Goal: Communication & Community: Ask a question

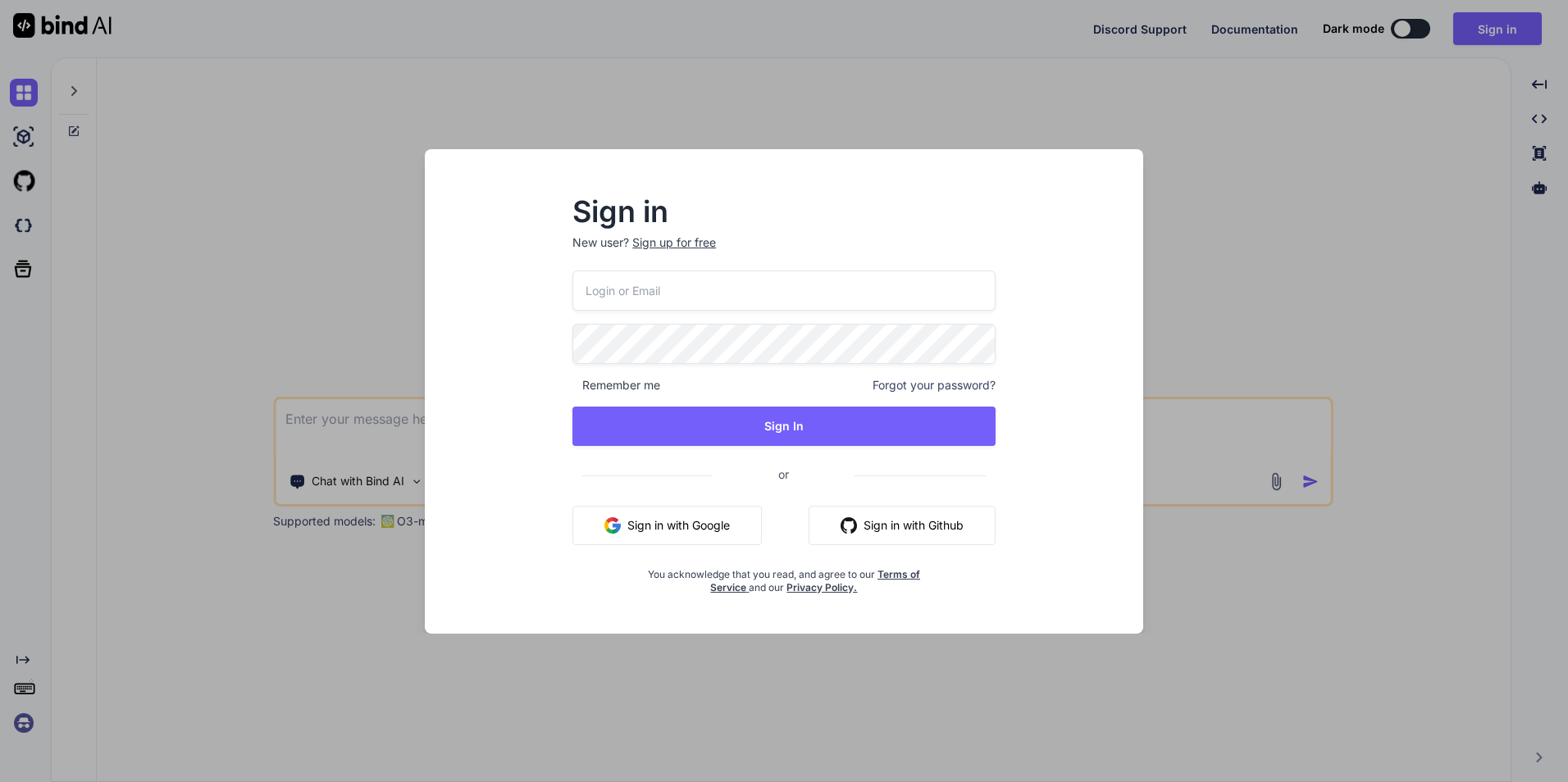
click at [640, 526] on button "Sign in with Google" at bounding box center [668, 526] width 190 height 40
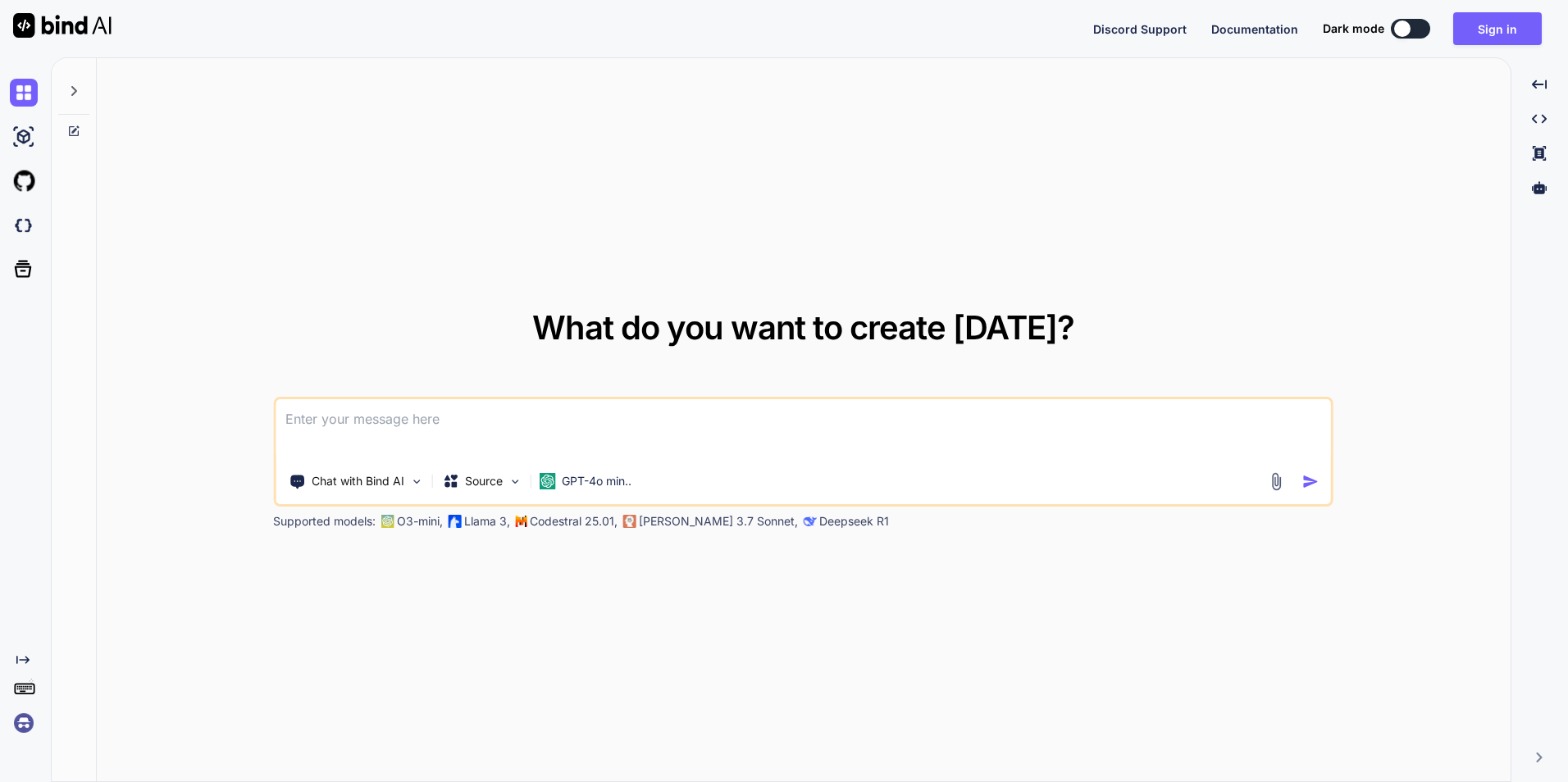
click at [329, 420] on textarea at bounding box center [804, 429] width 1056 height 60
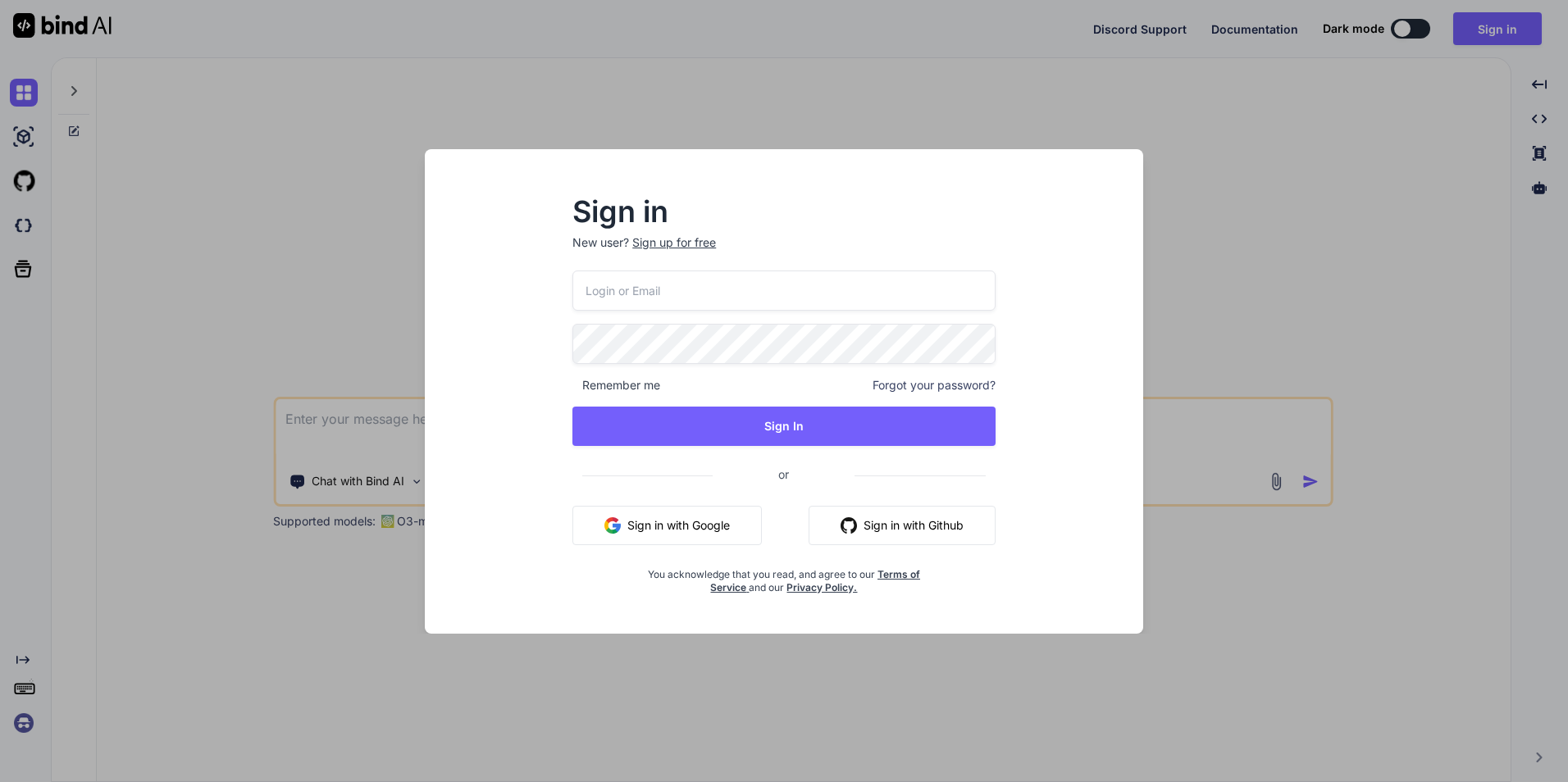
click at [693, 525] on button "Sign in with Google" at bounding box center [668, 526] width 190 height 40
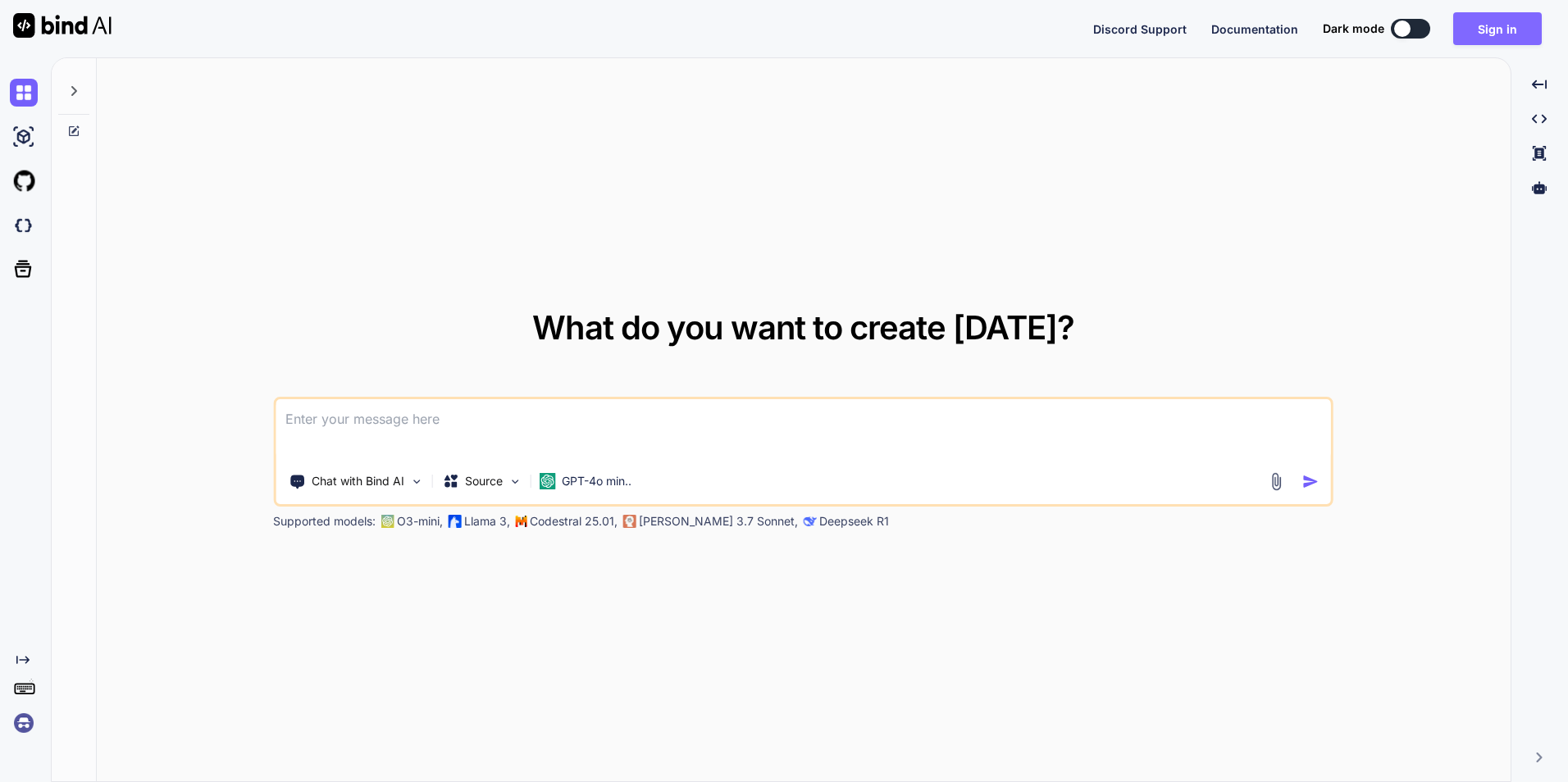
click at [1509, 37] on button "Sign in" at bounding box center [1497, 28] width 89 height 33
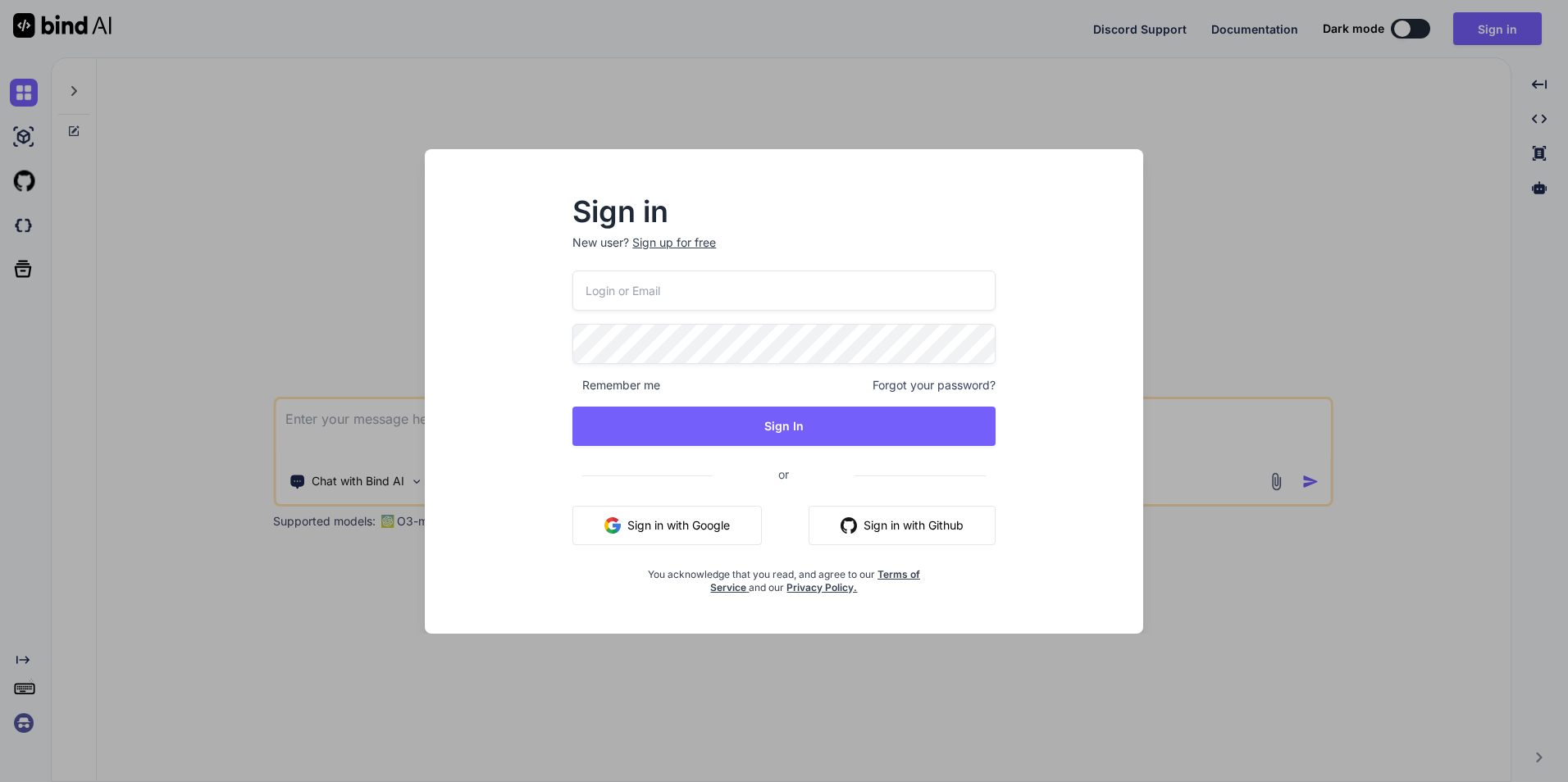
click at [637, 537] on button "Sign in with Google" at bounding box center [668, 526] width 190 height 40
click at [680, 529] on button "Sign in with Google" at bounding box center [668, 526] width 190 height 40
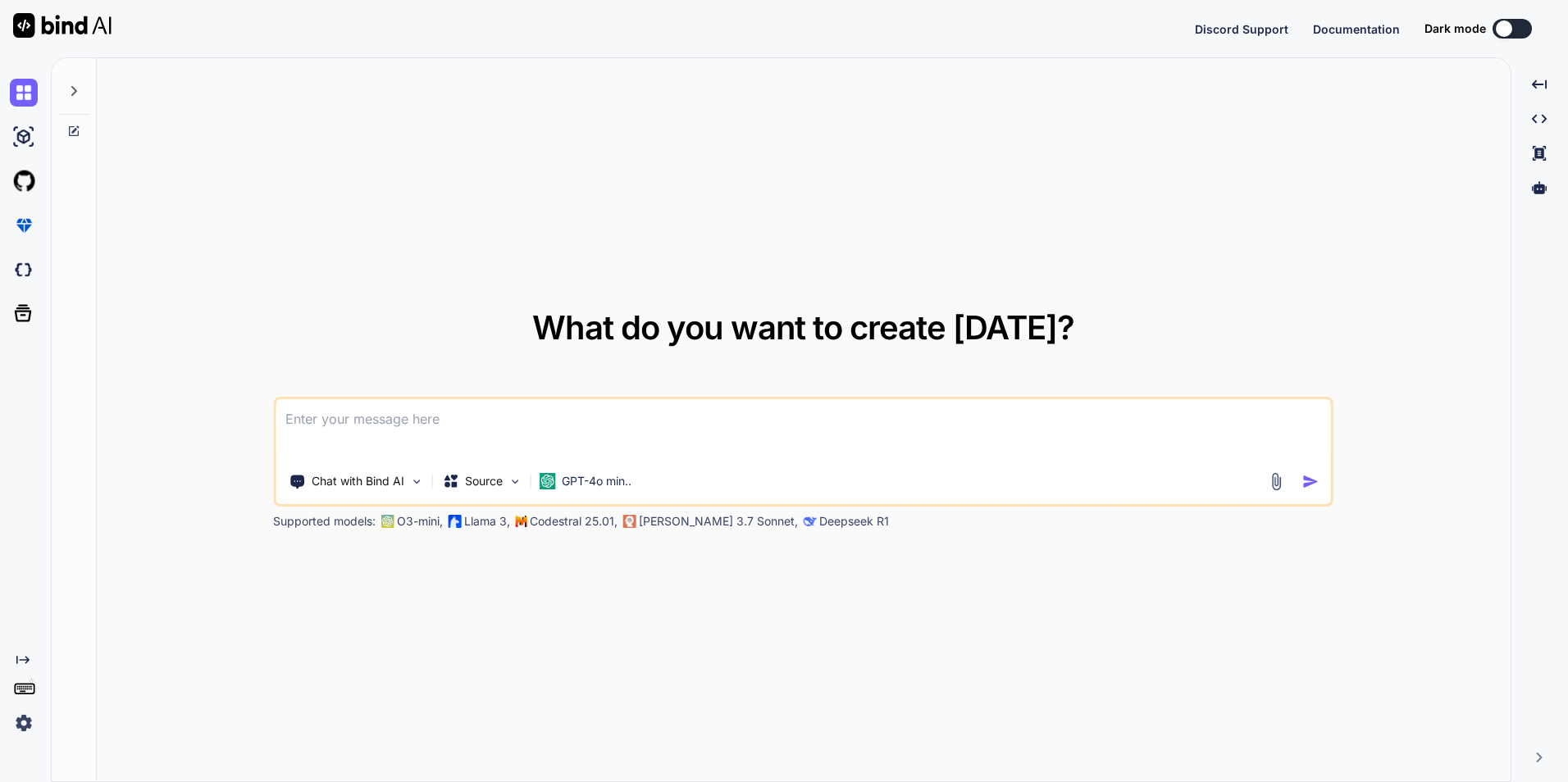
click at [419, 437] on textarea at bounding box center [804, 429] width 1056 height 60
click at [18, 722] on img at bounding box center [23, 723] width 28 height 28
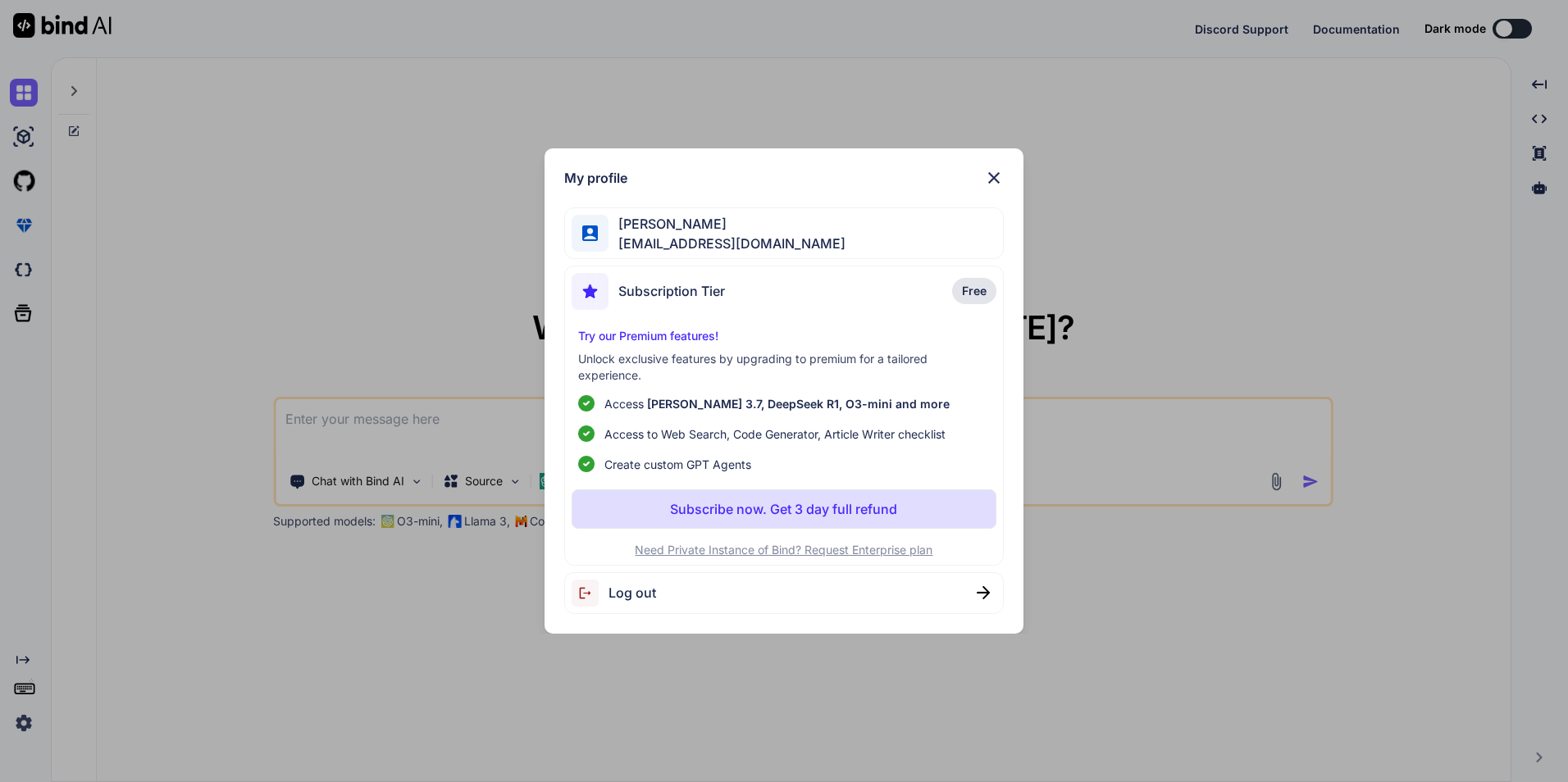
click at [1002, 167] on div "My profile Ernest Palafox ernestpx@gmail.com Subscription Tier Free Try our Pre…" at bounding box center [783, 391] width 479 height 485
click at [1000, 174] on img at bounding box center [994, 178] width 20 height 20
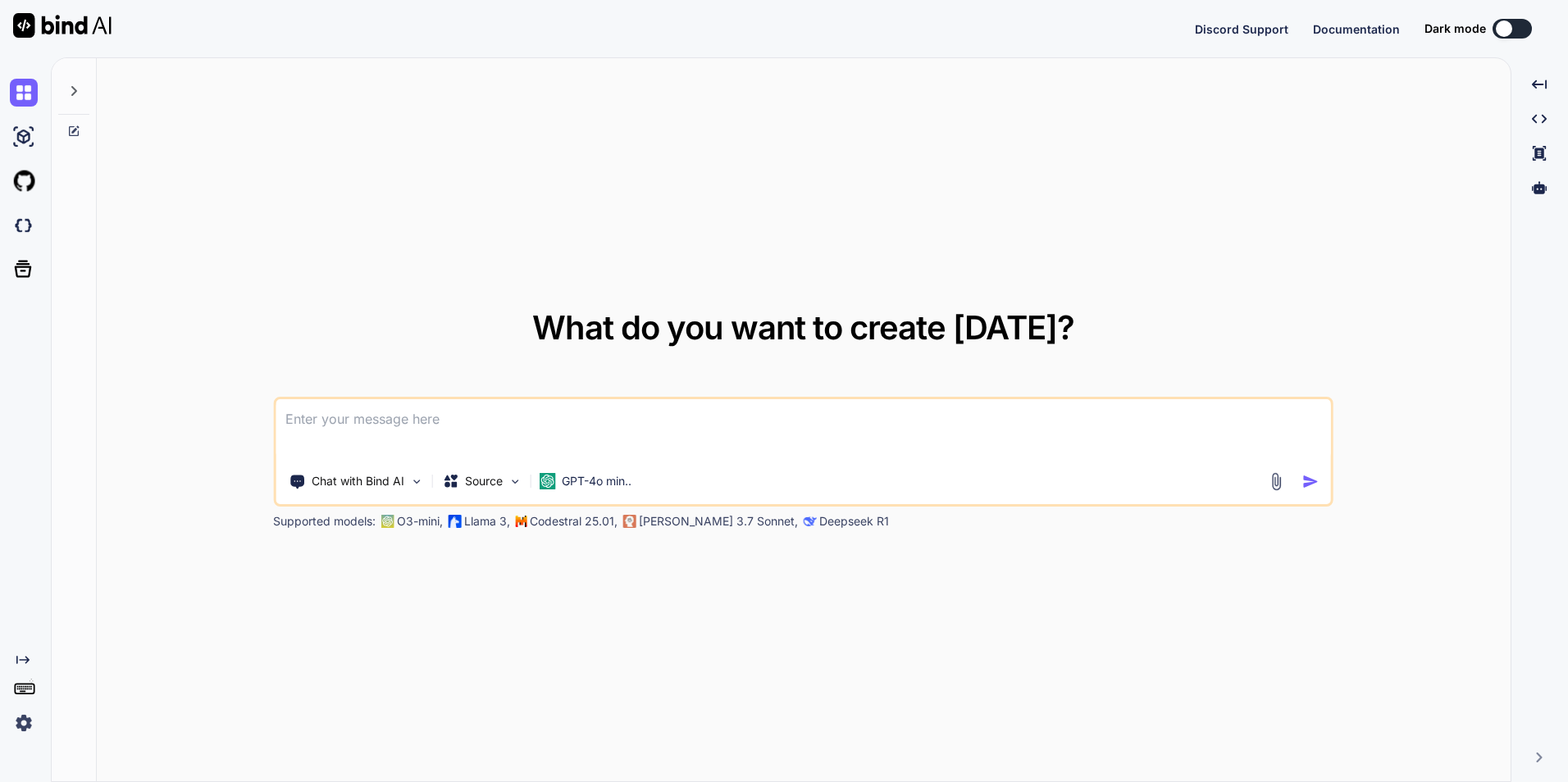
click at [17, 730] on img at bounding box center [23, 723] width 28 height 28
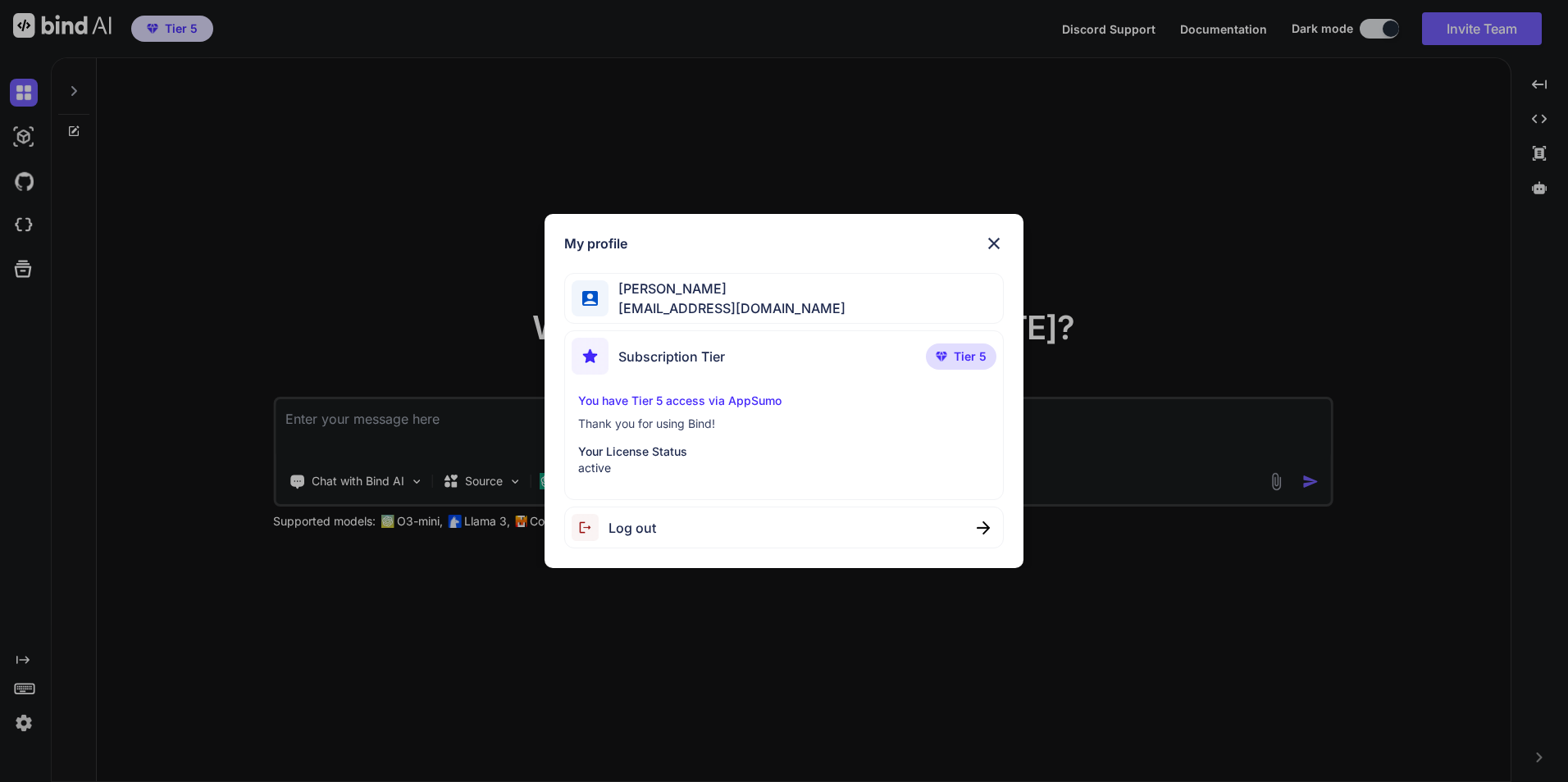
type textarea "x"
click at [993, 247] on img at bounding box center [994, 243] width 20 height 20
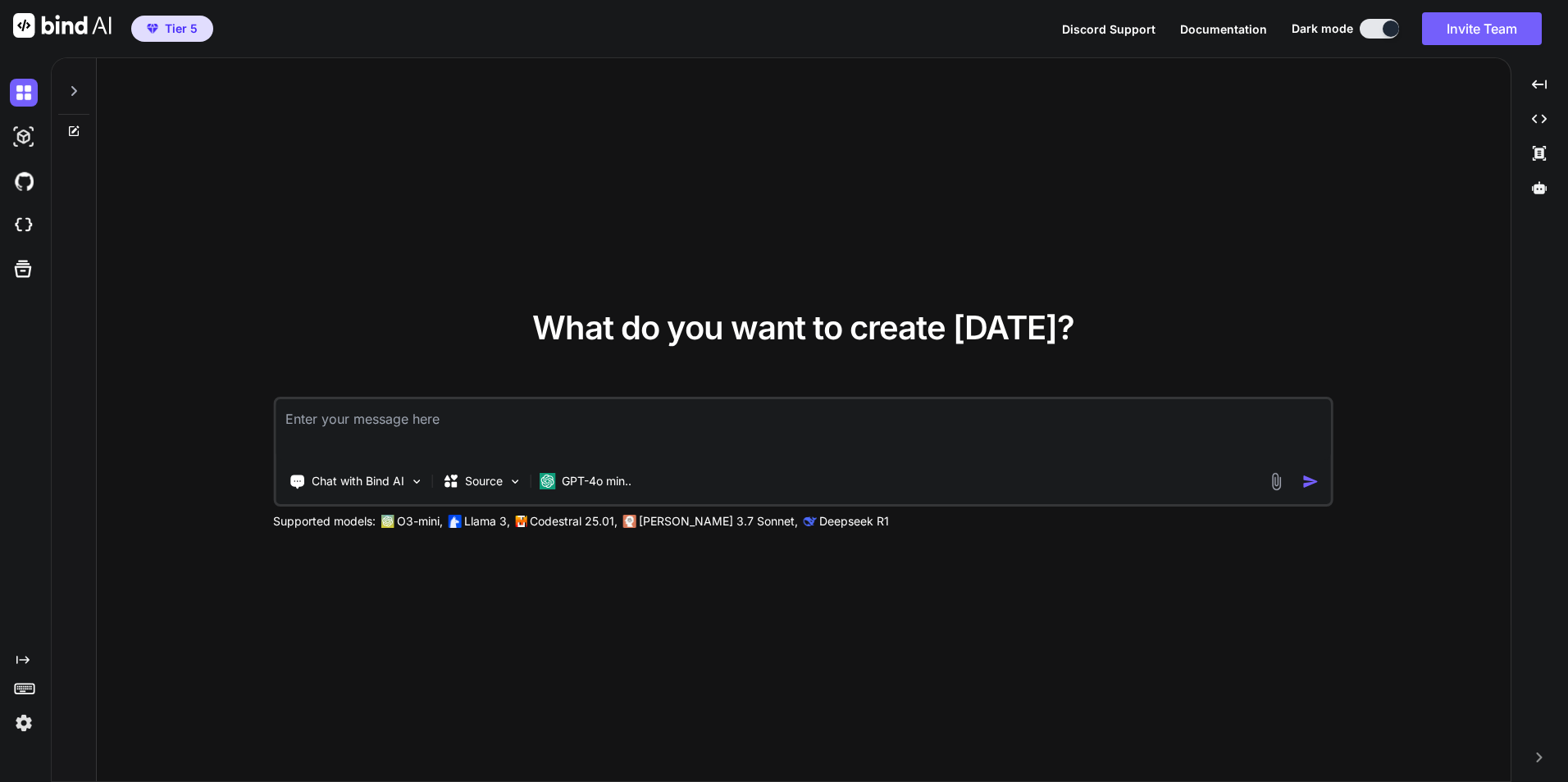
type textarea "x"
click at [18, 726] on img at bounding box center [23, 723] width 28 height 28
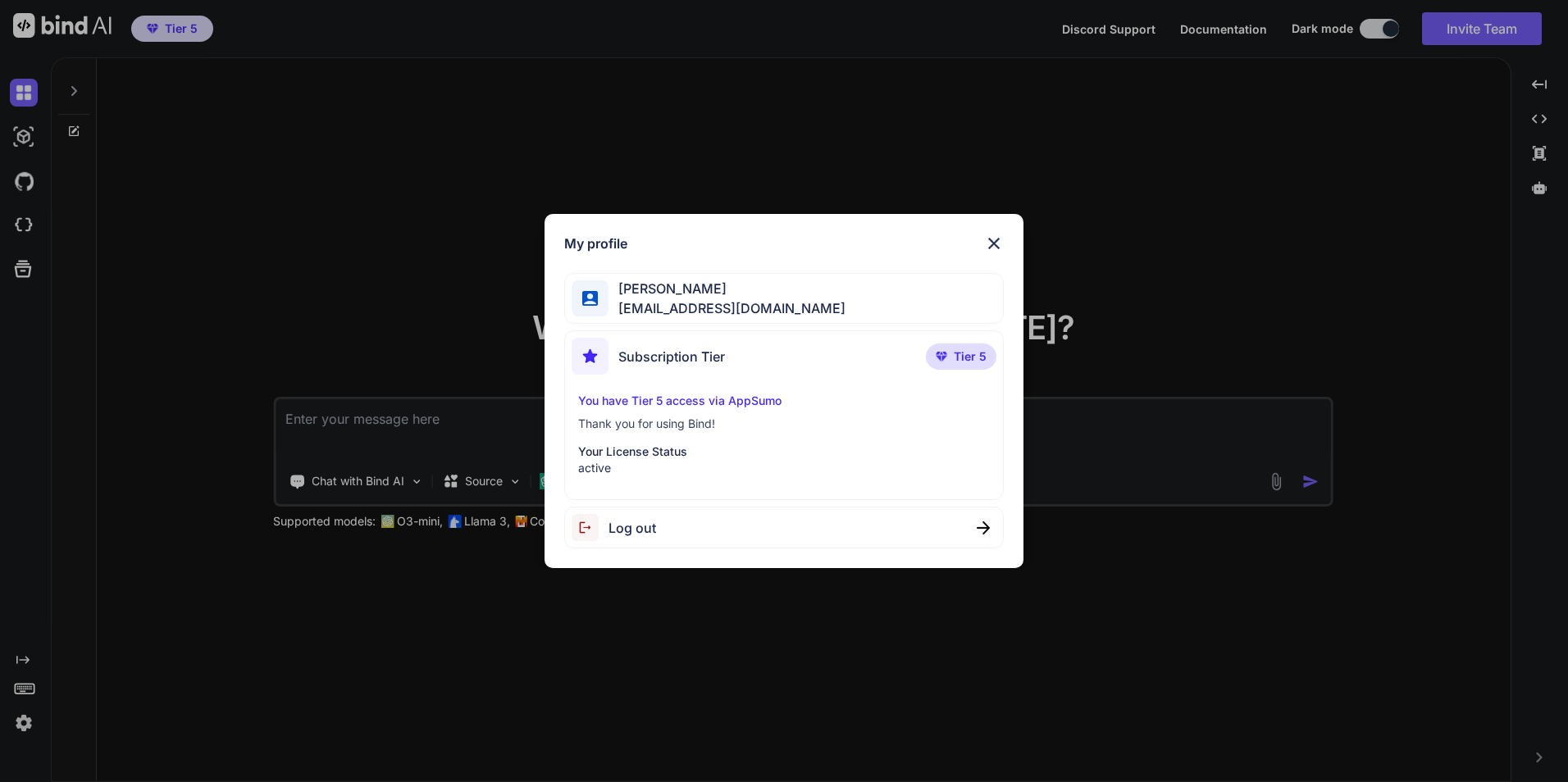
click at [221, 640] on div "My profile Ernest Palafox ernestpx@gmail.com Subscription Tier Tier 5 You have …" at bounding box center [784, 391] width 1568 height 782
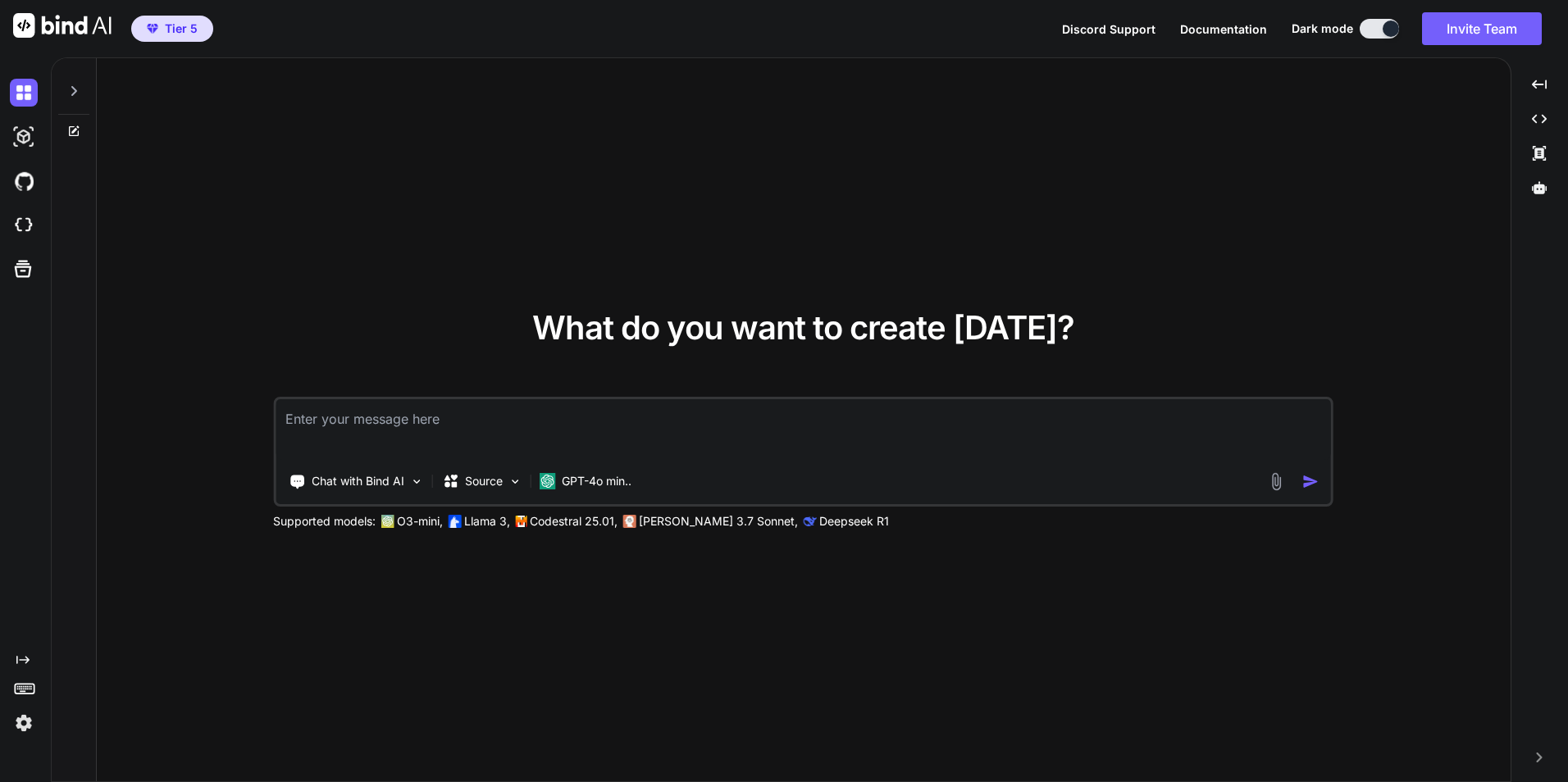
click at [325, 412] on textarea at bounding box center [804, 429] width 1056 height 60
type textarea "i"
type textarea "x"
click at [325, 412] on textarea "i" at bounding box center [804, 429] width 1056 height 60
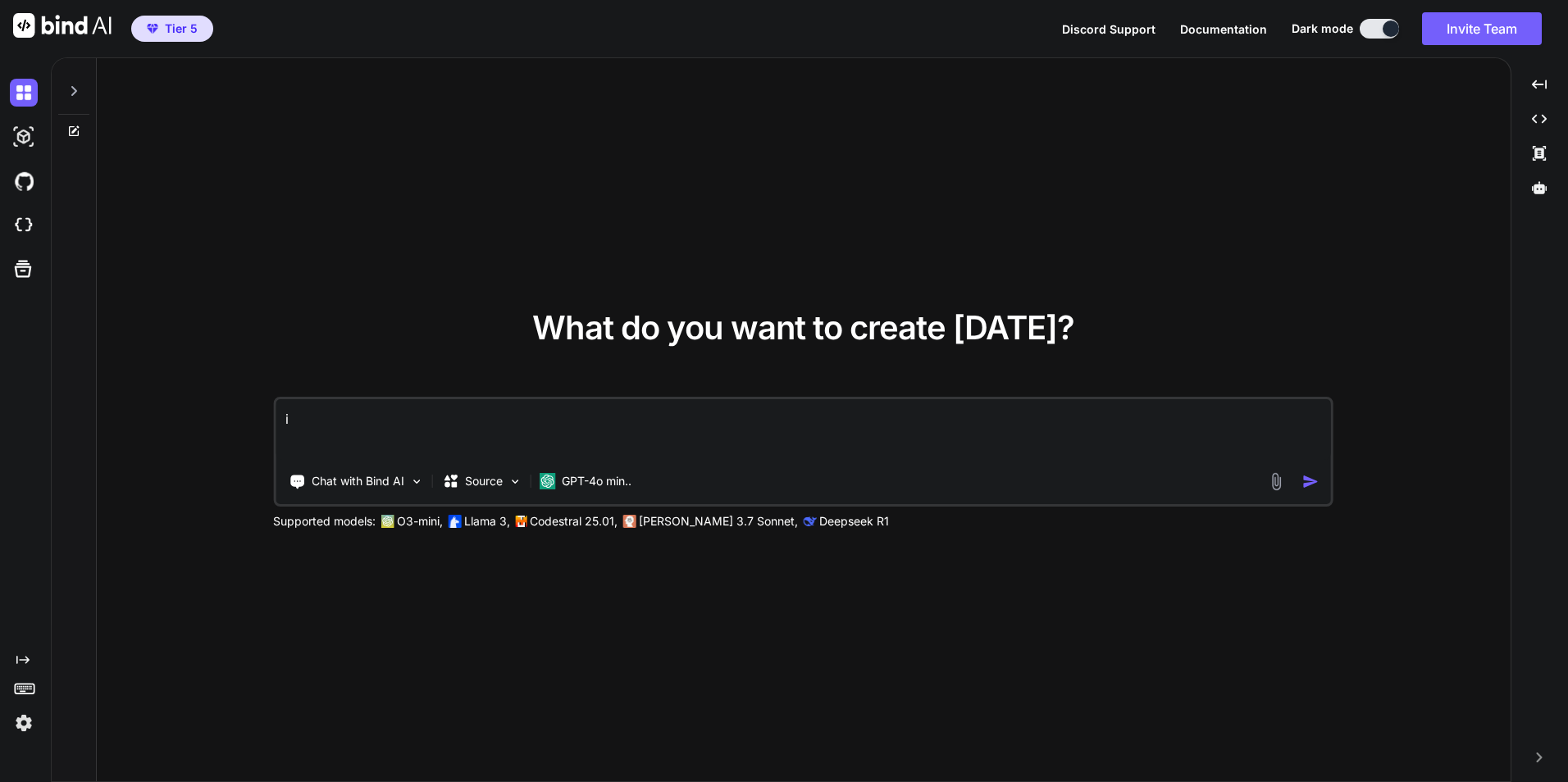
type textarea "is"
type textarea "x"
type textarea "is"
type textarea "x"
type textarea "is t"
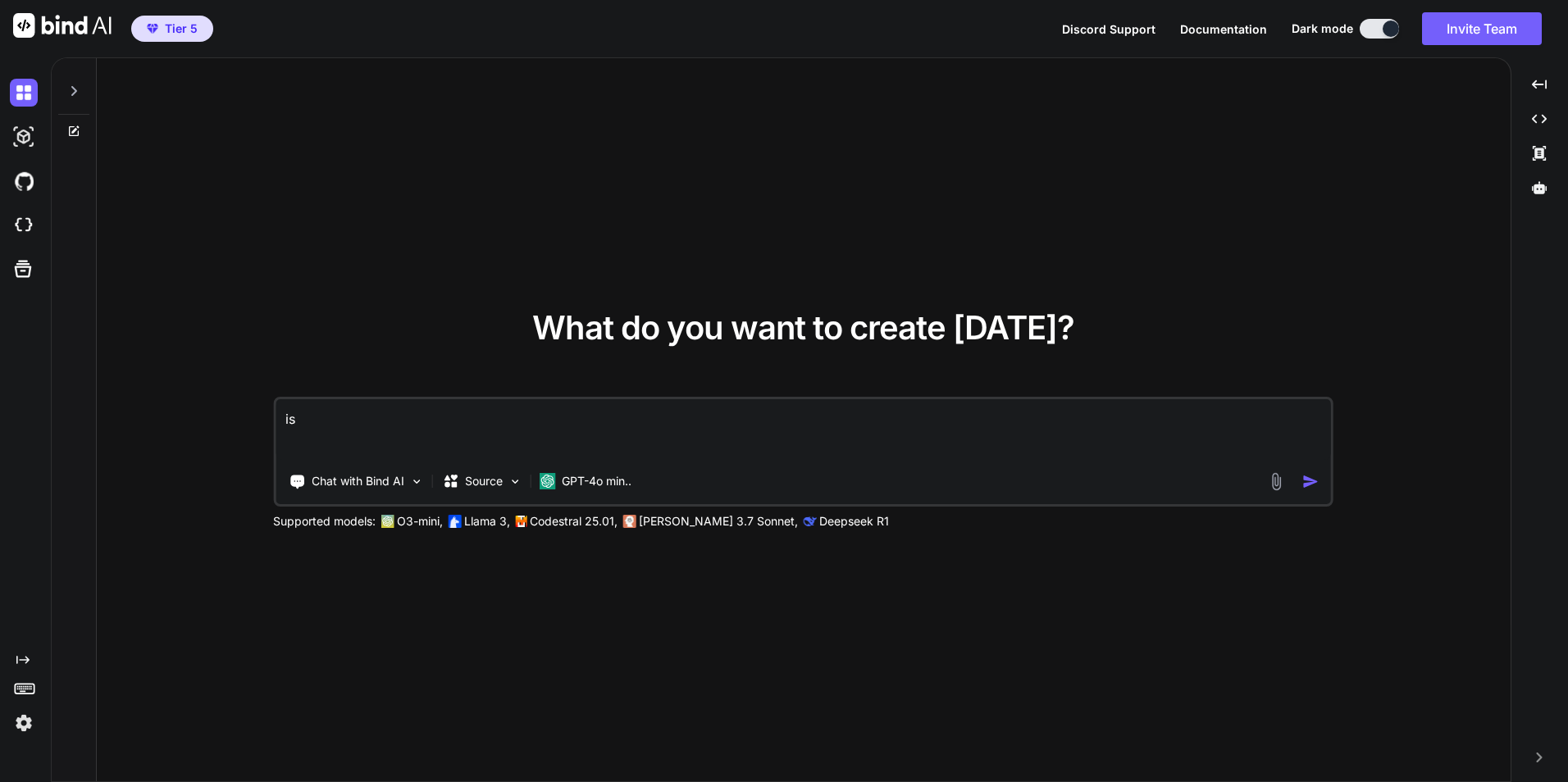
type textarea "x"
type textarea "is th"
type textarea "x"
type textarea "is the"
type textarea "x"
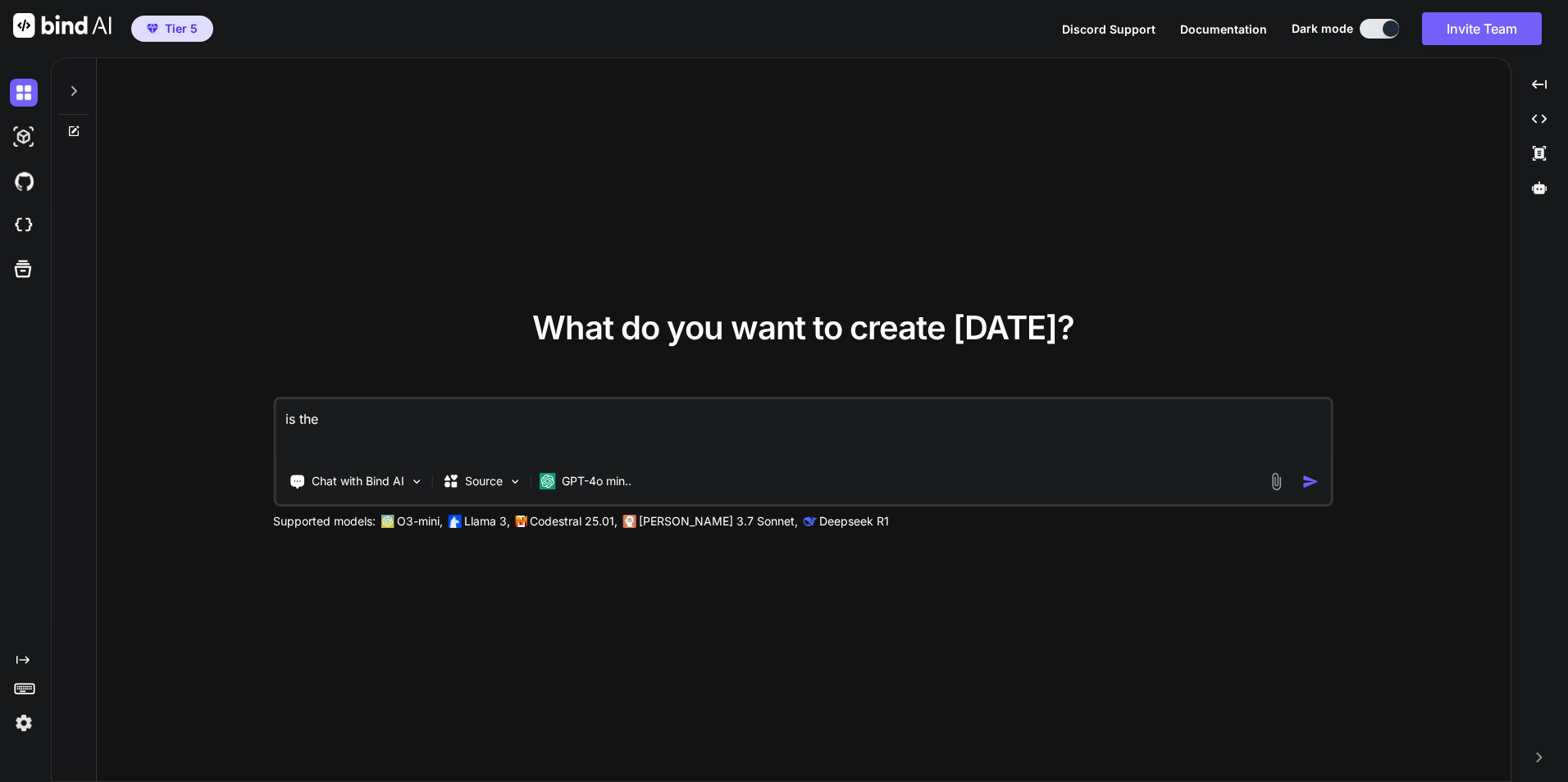
type textarea "is the"
type textarea "x"
type textarea "is the s"
type textarea "x"
type textarea "is the sy"
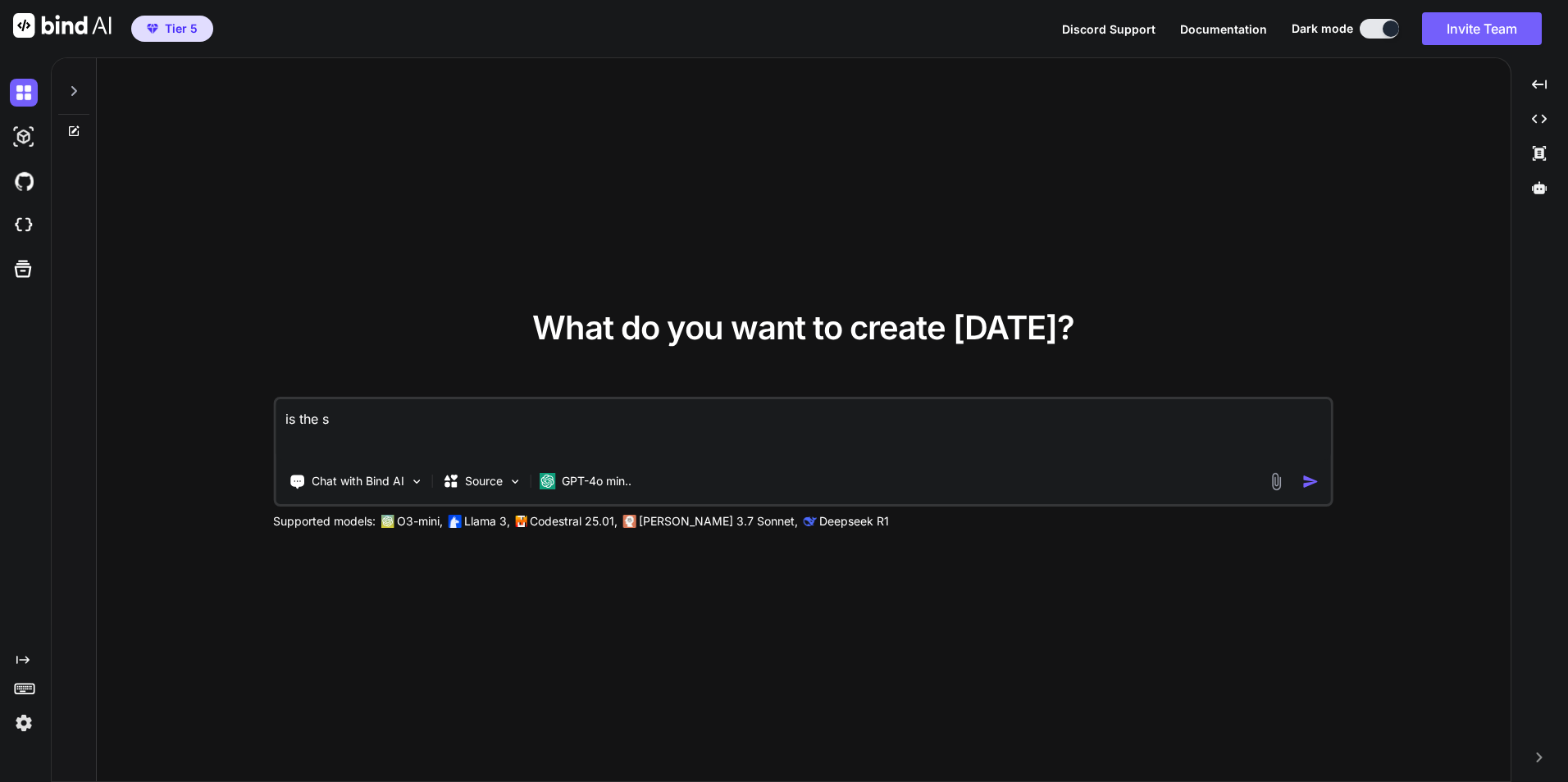
type textarea "x"
type textarea "is the sys"
type textarea "x"
type textarea "is the syst"
type textarea "x"
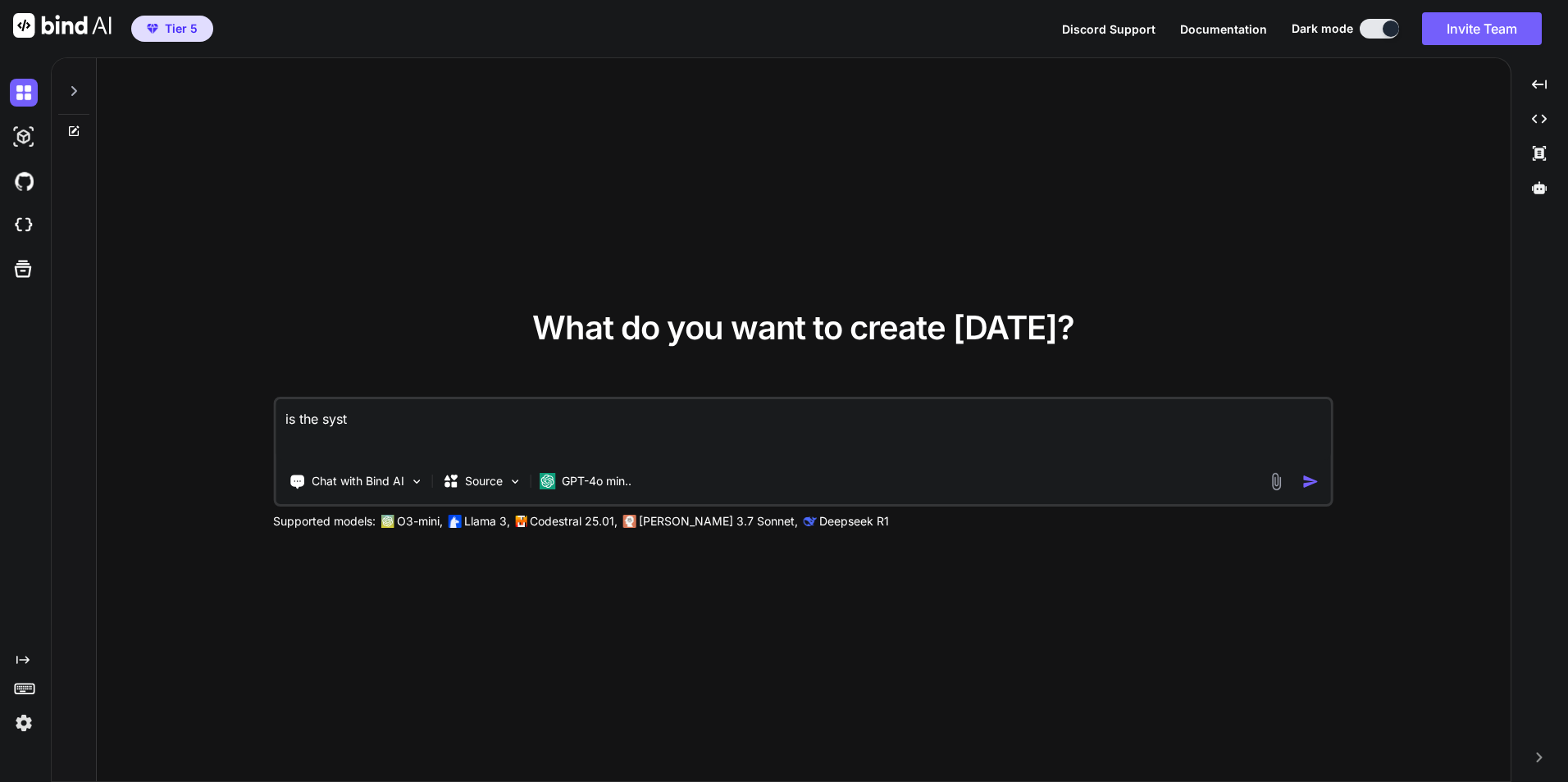
type textarea "is the syste"
type textarea "x"
type textarea "is the system"
type textarea "x"
type textarea "is the system"
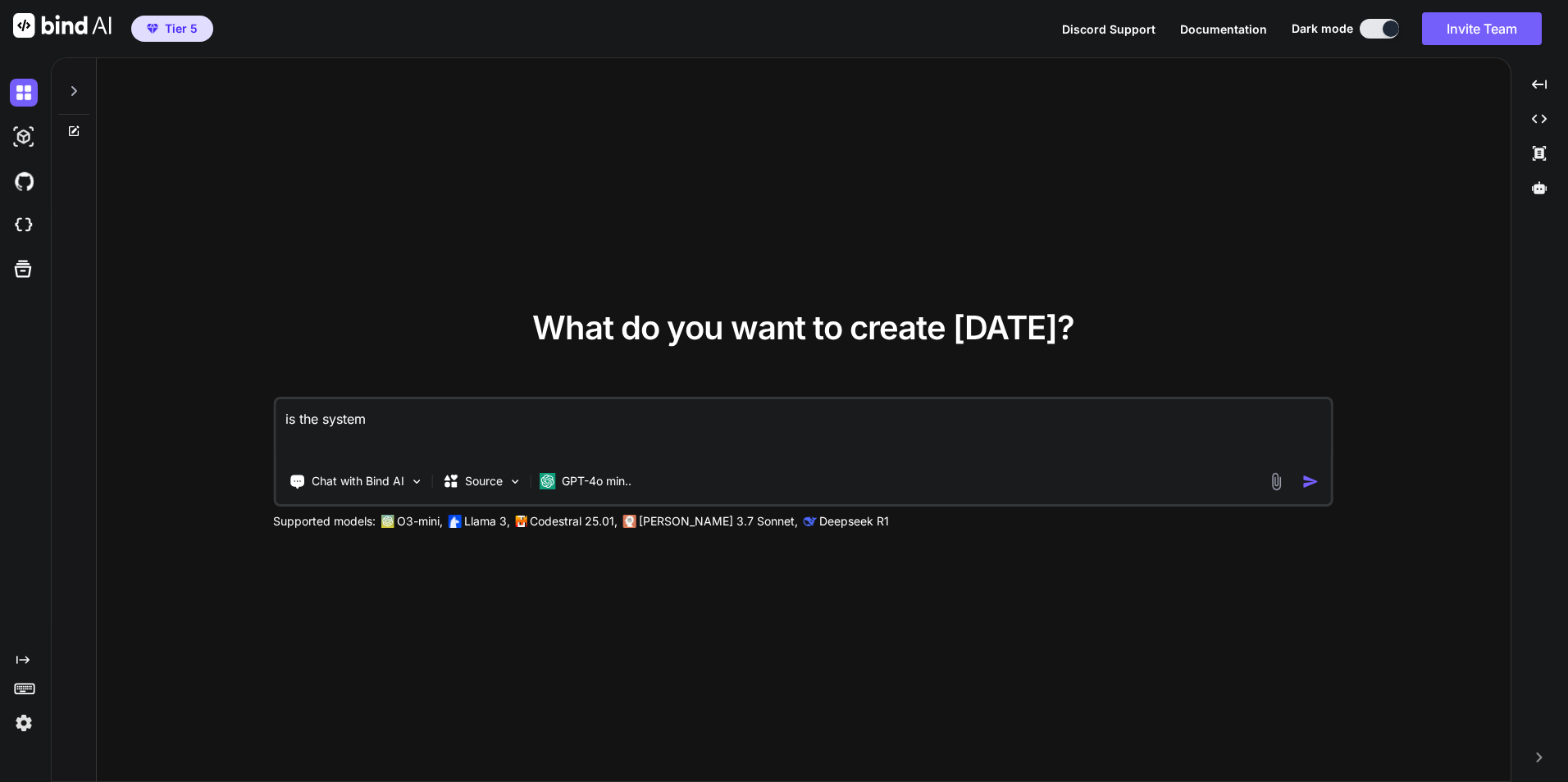
type textarea "x"
type textarea "is the system w"
type textarea "x"
type textarea "is the system wo"
type textarea "x"
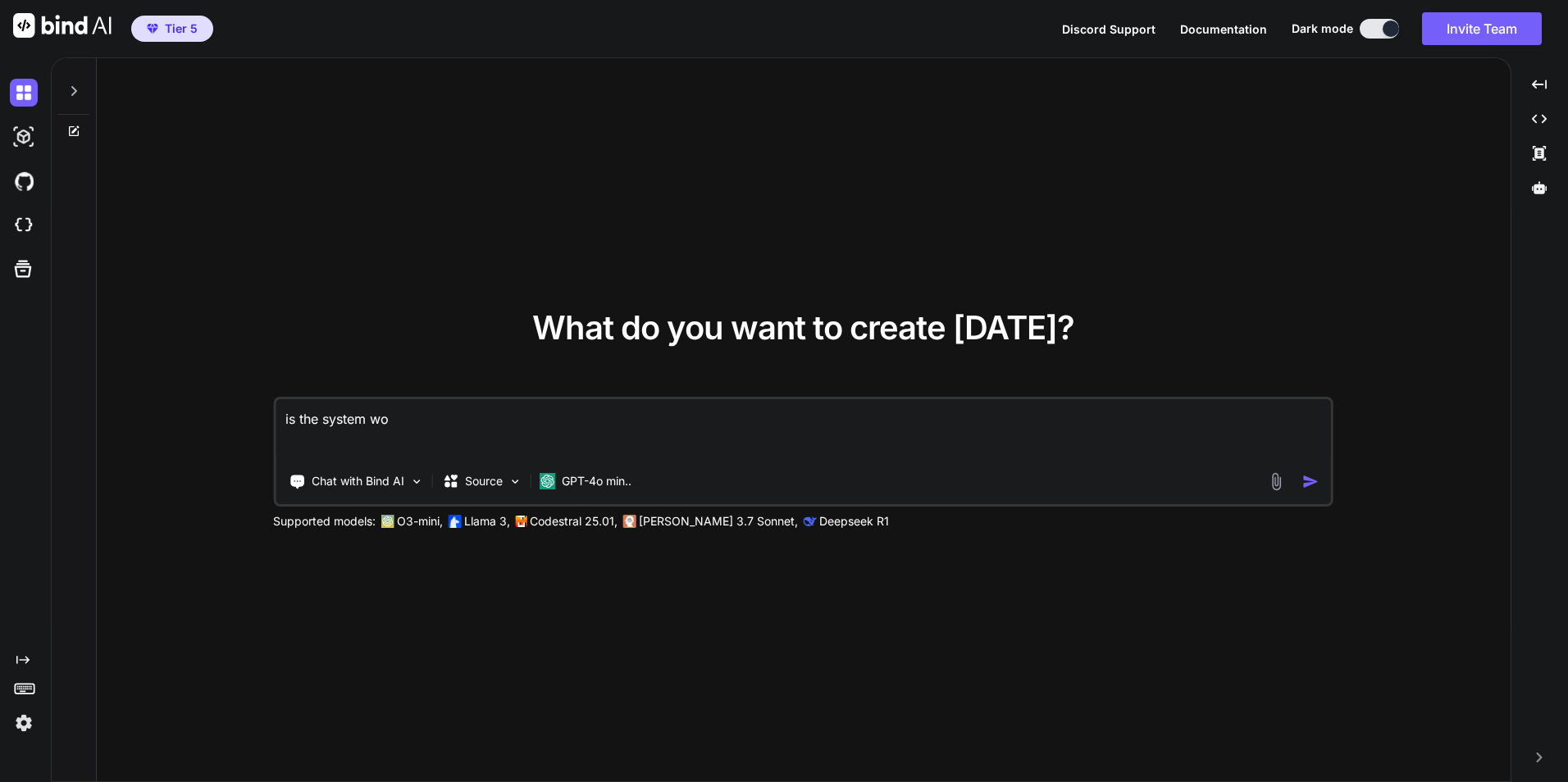
type textarea "is the system wor"
type textarea "x"
type textarea "is the system work"
type textarea "x"
type textarea "is the system worki"
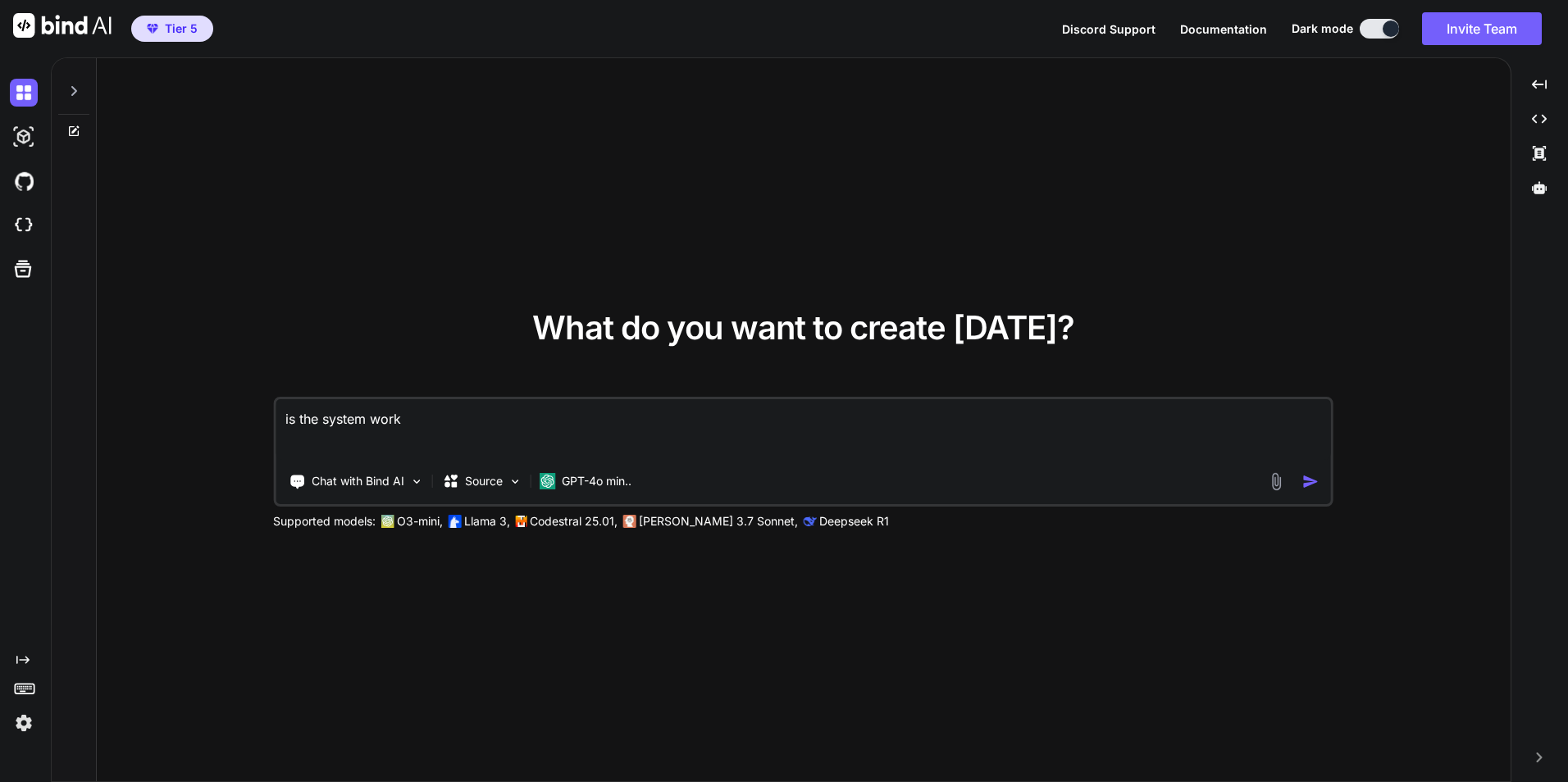
type textarea "x"
type textarea "is the system workin"
type textarea "x"
type textarea "is the system working"
type textarea "x"
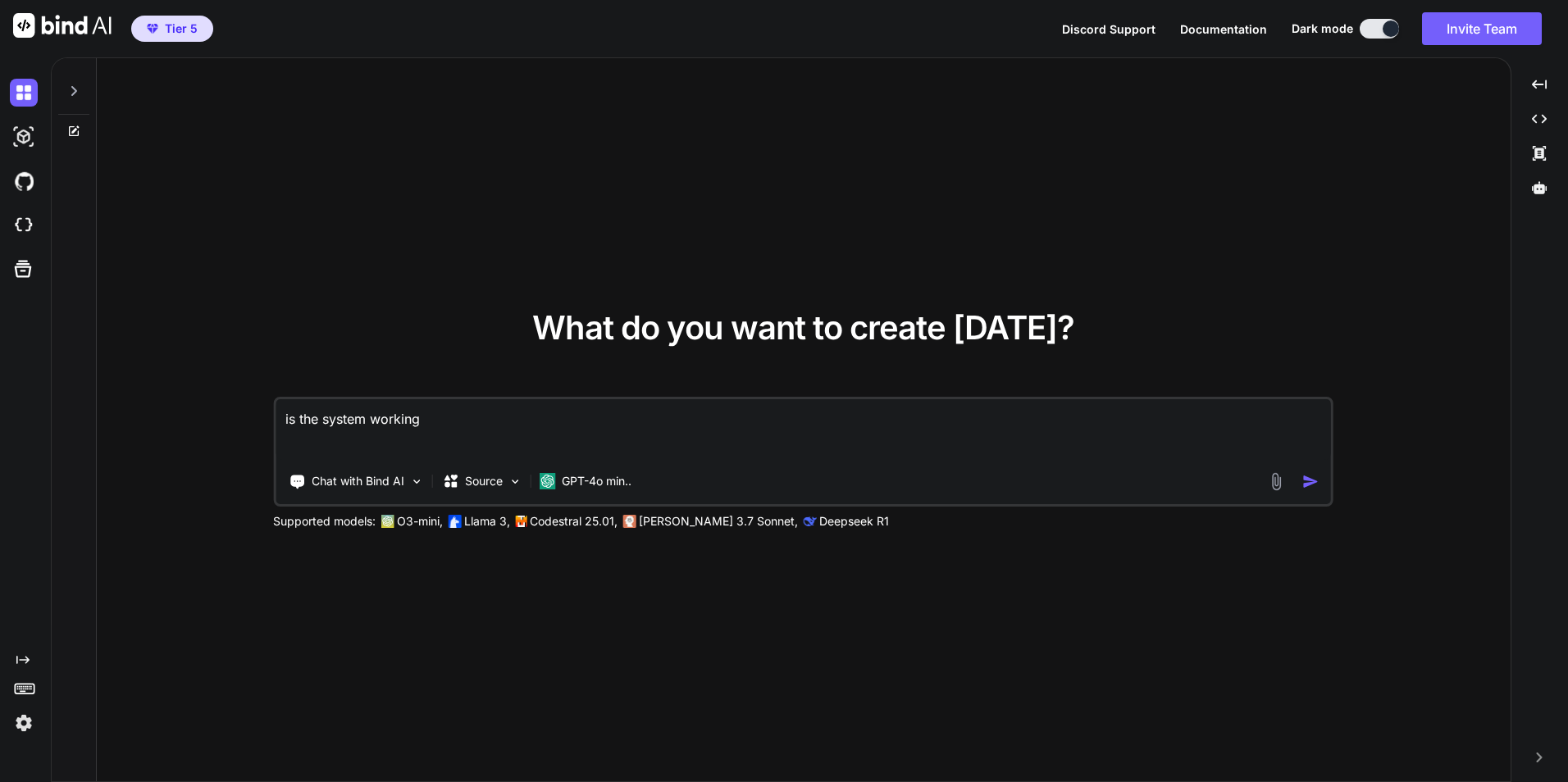
type textarea "is the system working"
type textarea "x"
type textarea "is the system working t"
type textarea "x"
type textarea "is the system working to"
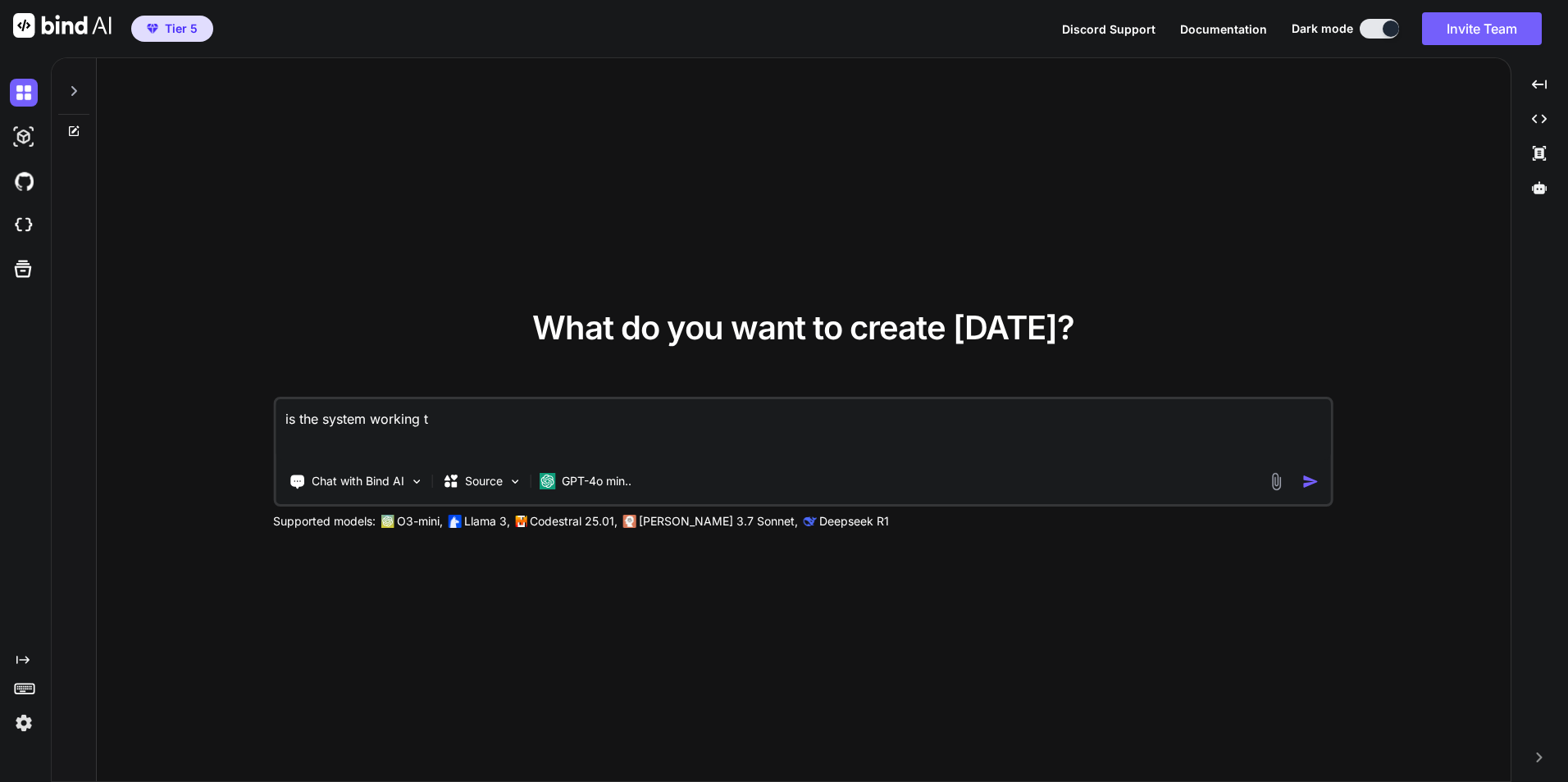
type textarea "x"
type textarea "is the system working tod"
type textarea "x"
type textarea "is the system working toda"
type textarea "x"
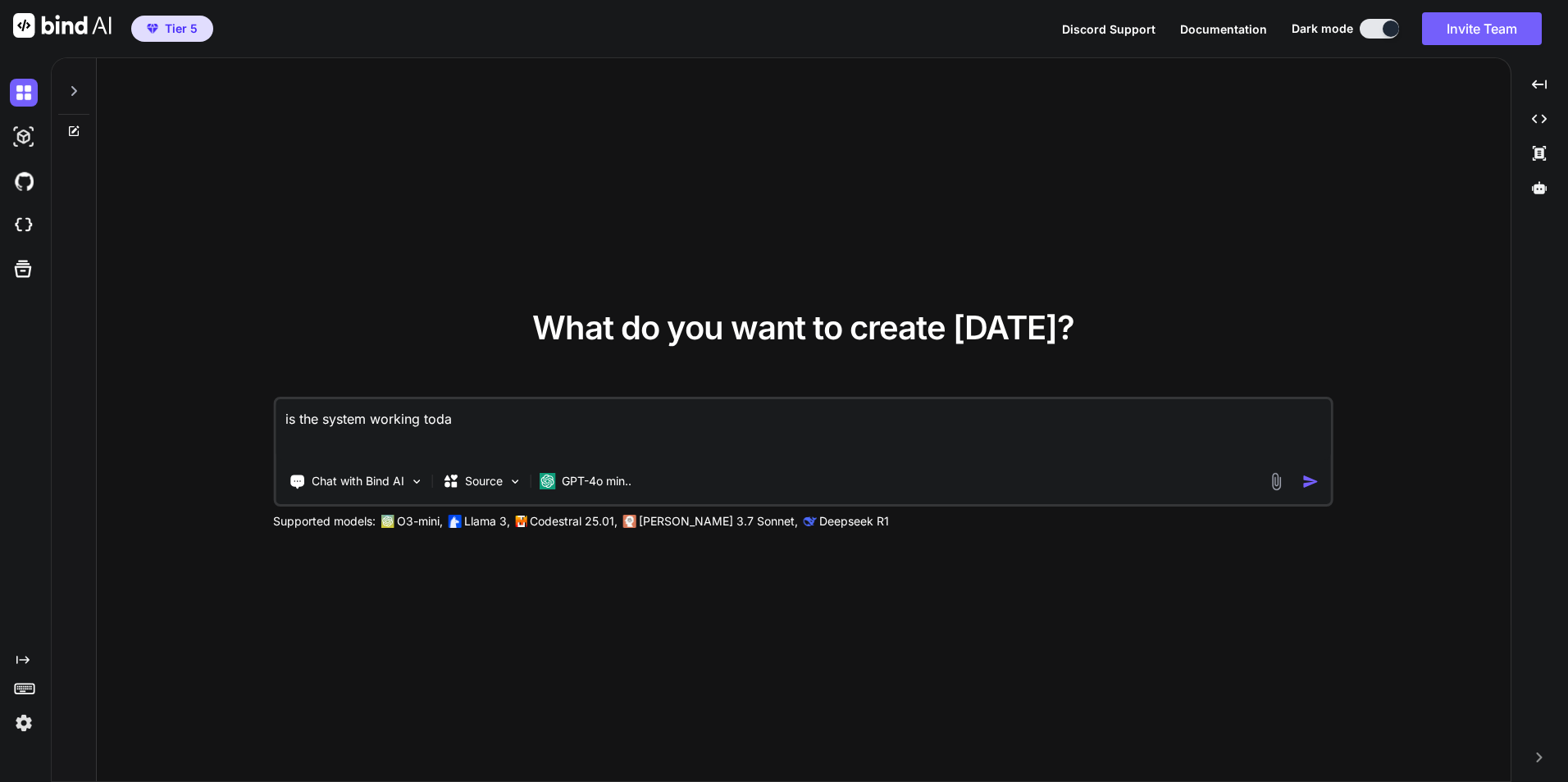
type textarea "is the system working today"
type textarea "x"
type textarea "is the system working today?"
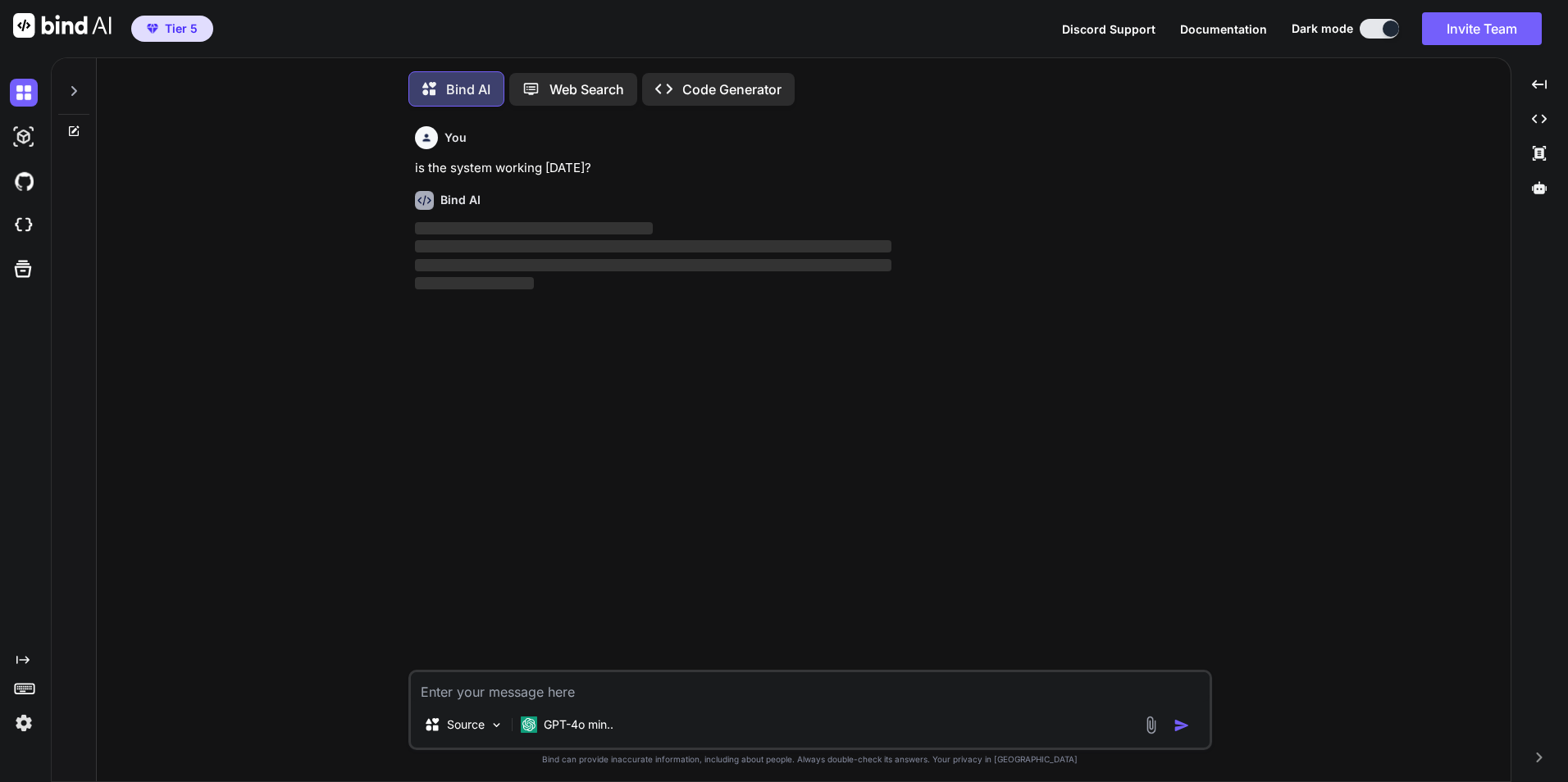
scroll to position [9, 0]
type textarea "x"
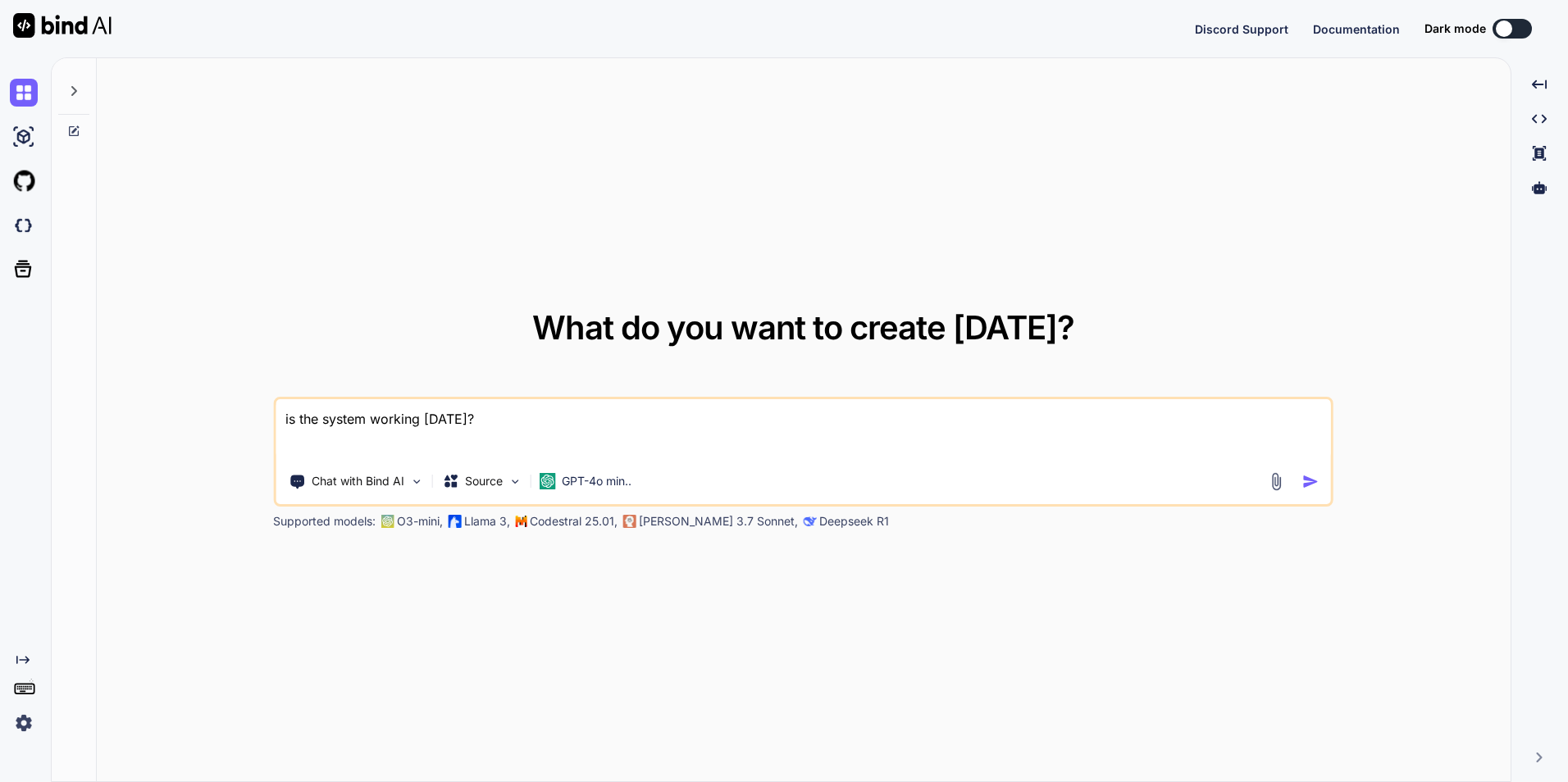
click at [436, 409] on textarea "is the system working today?" at bounding box center [804, 429] width 1056 height 60
type textarea "x"
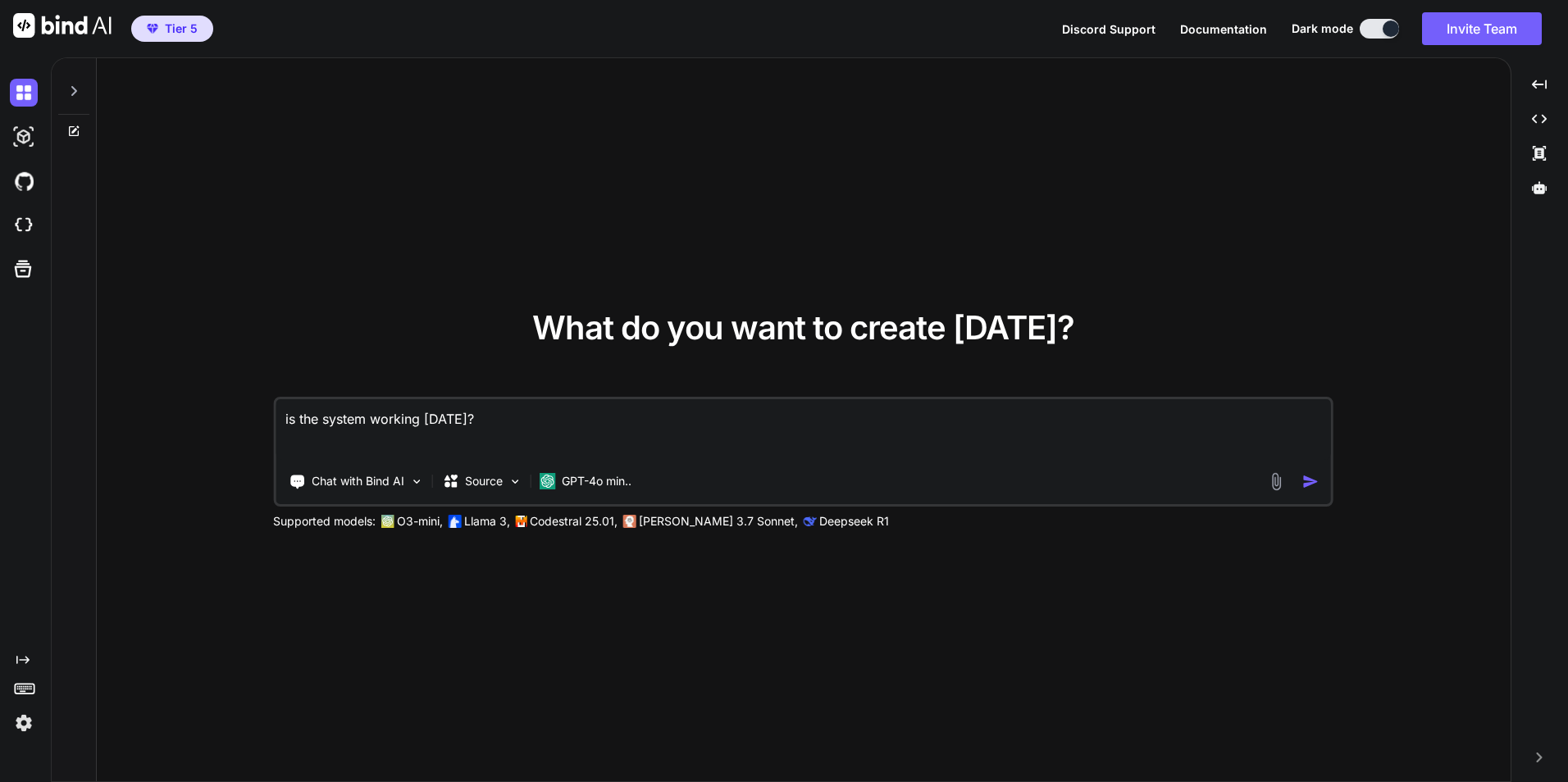
type textarea "Create a modern landing page with HTML, CSS, and JavaScript featuring smooth sc…"
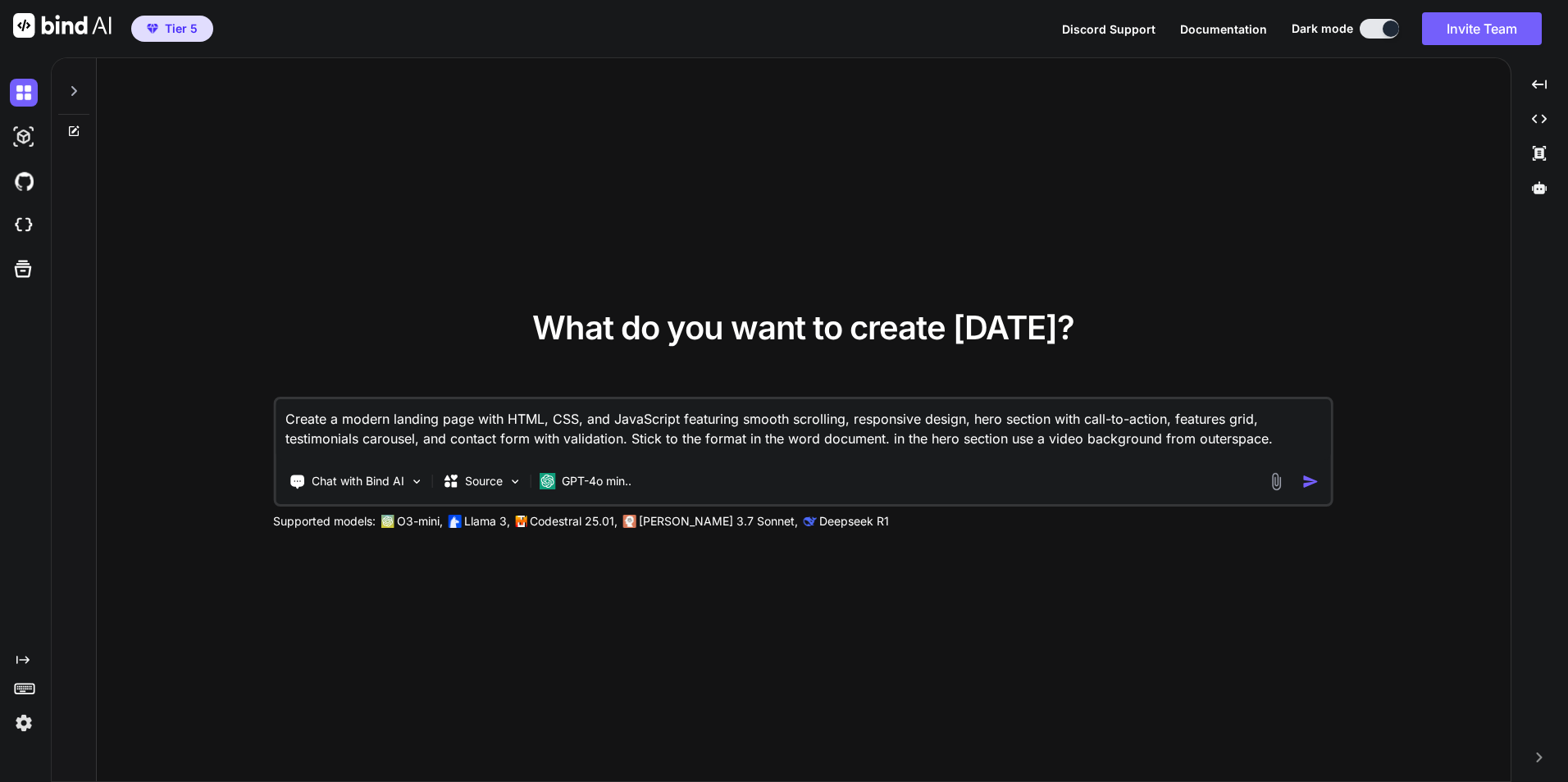
type textarea "x"
type textarea "Create a modern landing page with HTML, CSS, and JavaScript featuring smooth sc…"
click at [1318, 492] on div "Chat with Bind AI Source GPT-4o min.." at bounding box center [801, 481] width 1051 height 33
click at [1314, 483] on img "button" at bounding box center [1311, 482] width 17 height 17
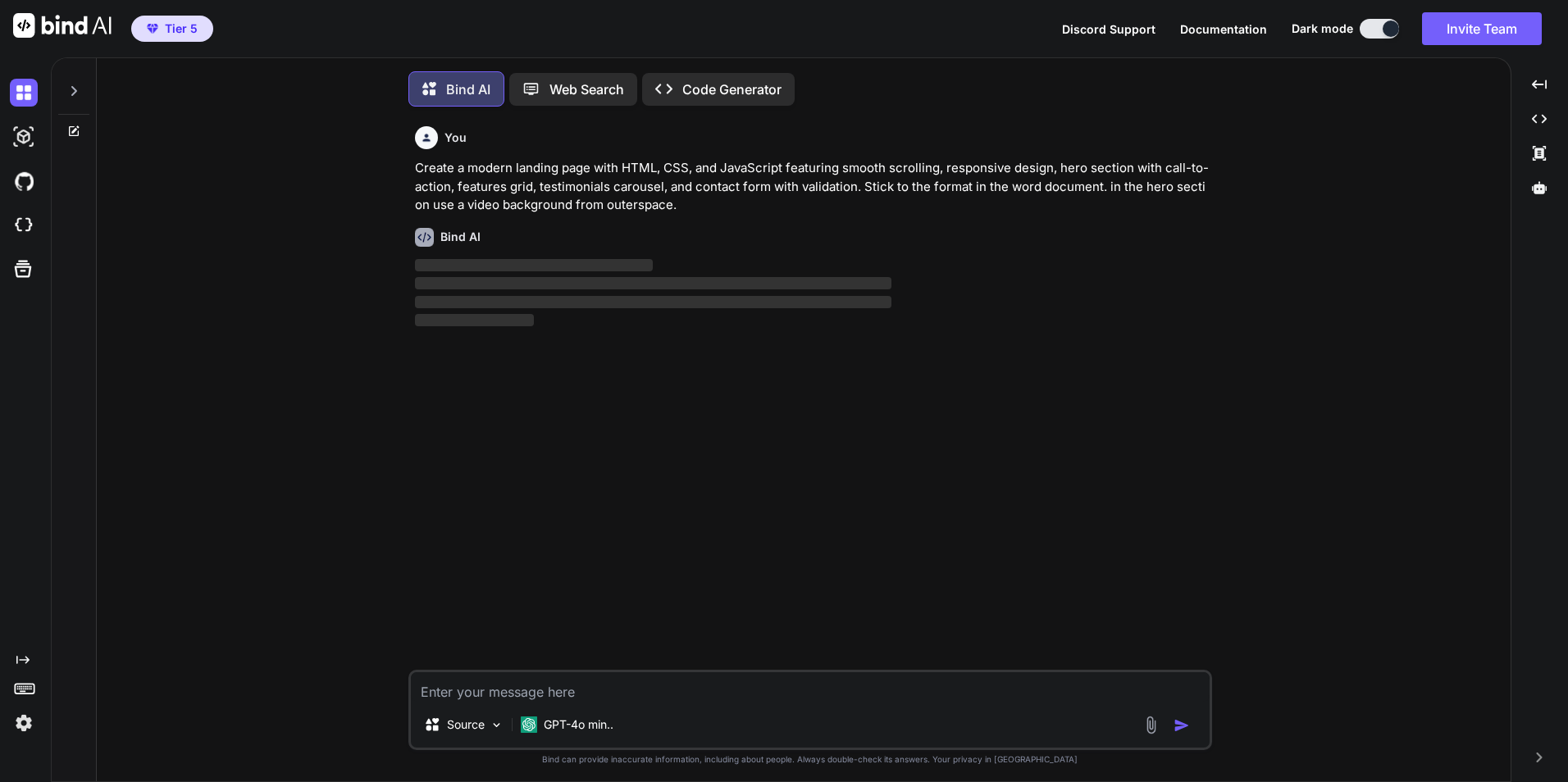
scroll to position [9, 0]
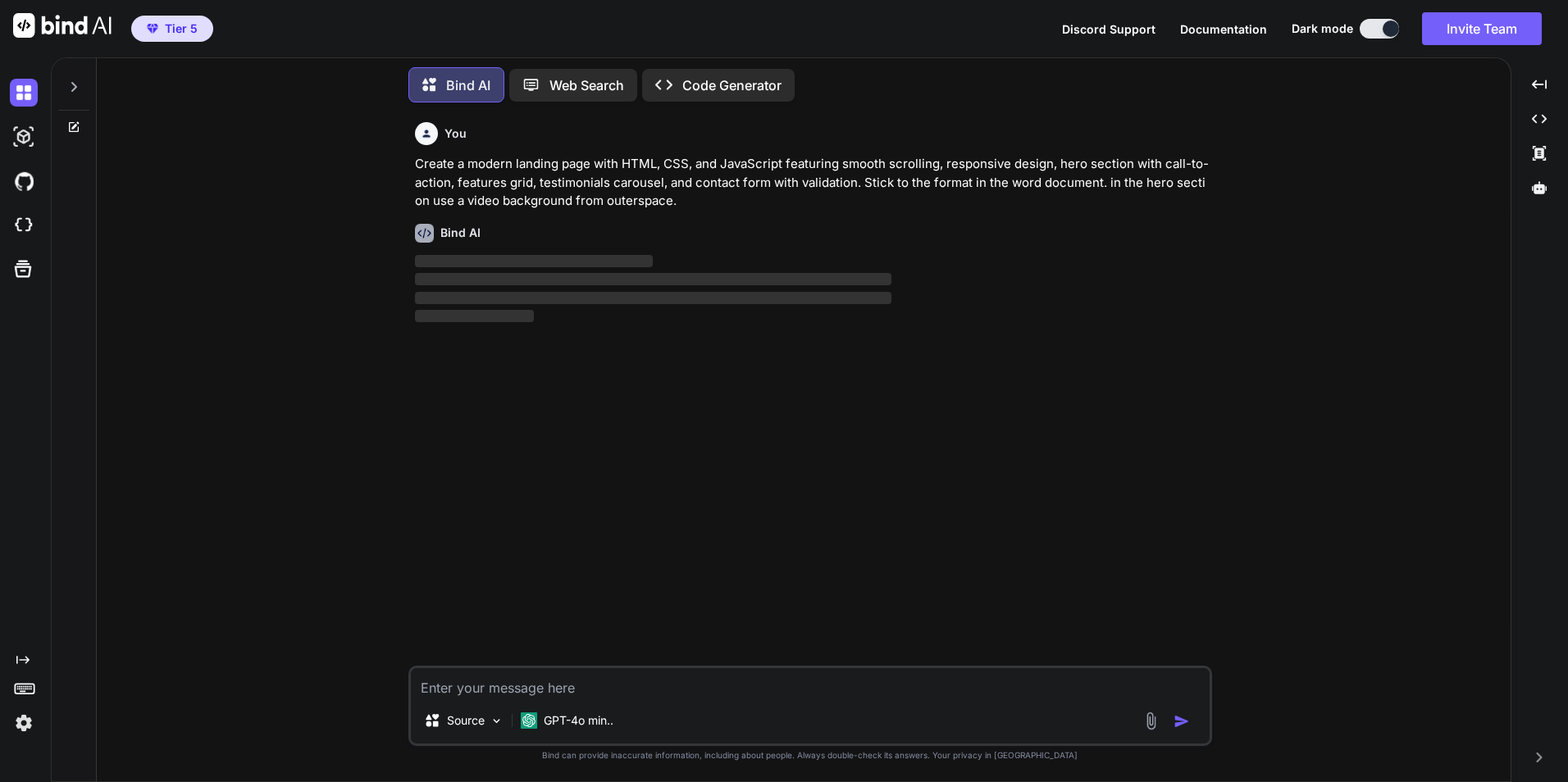
type textarea "x"
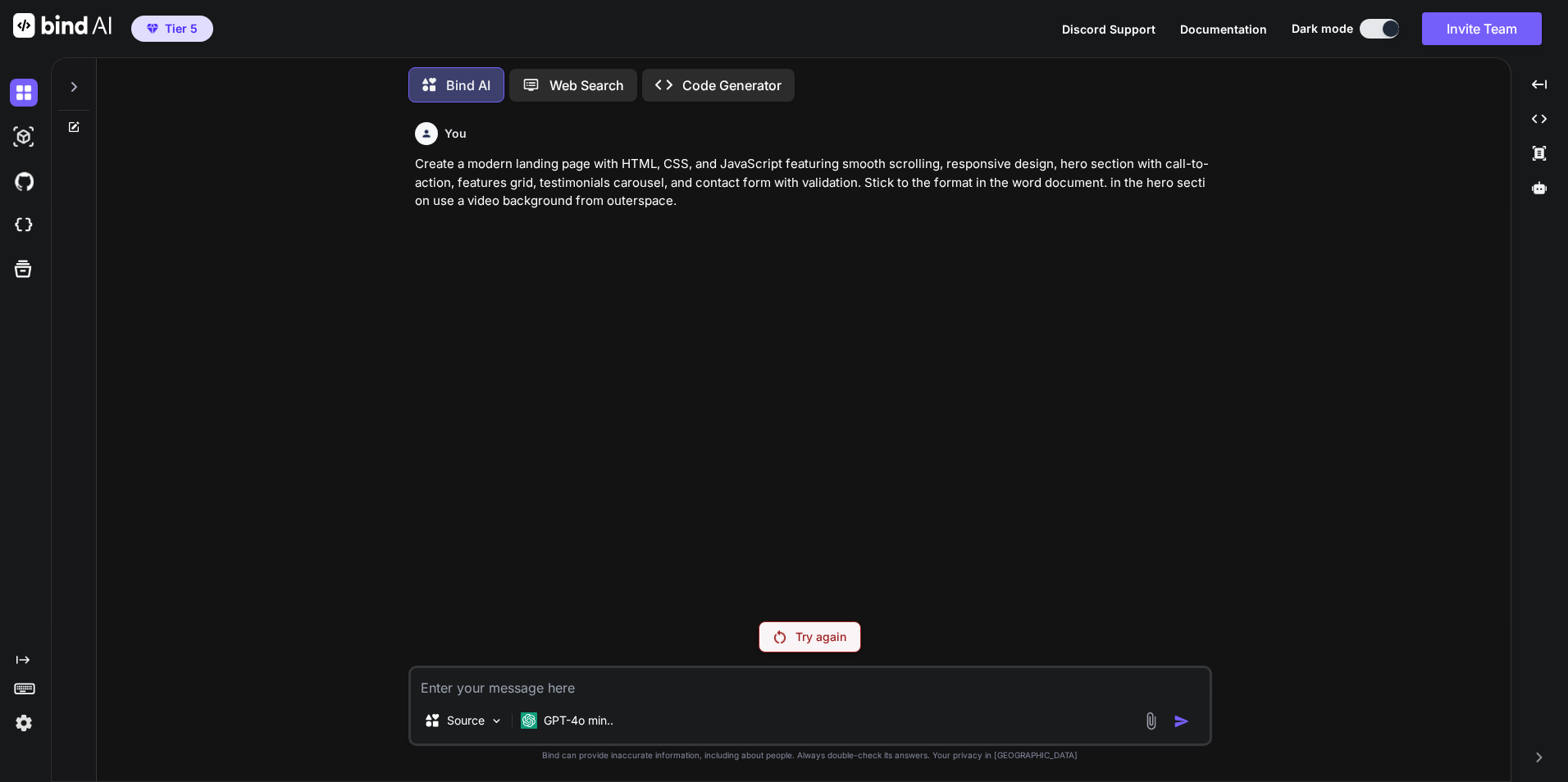
click at [20, 719] on img at bounding box center [23, 723] width 28 height 28
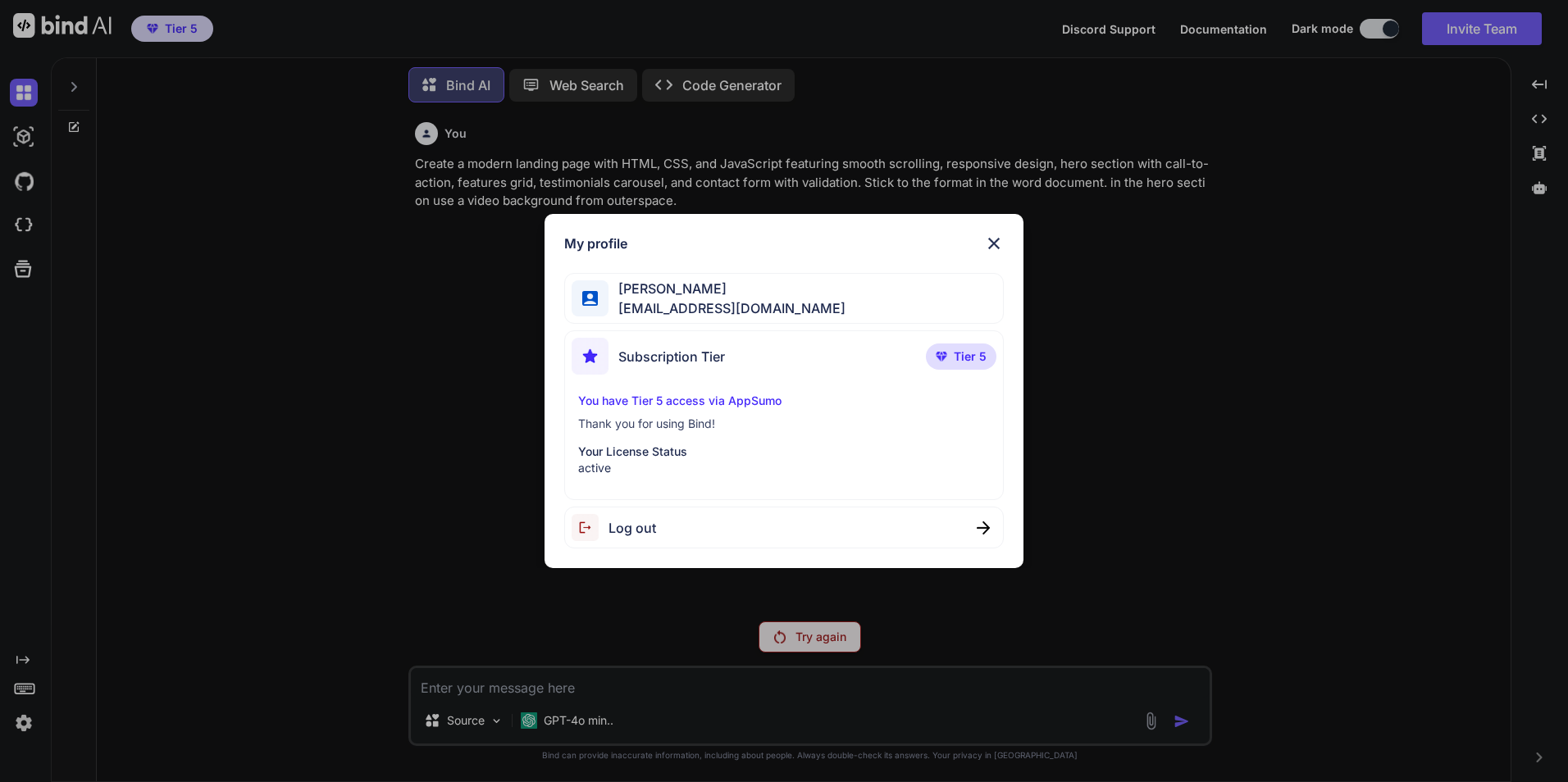
click at [997, 237] on img at bounding box center [994, 243] width 20 height 20
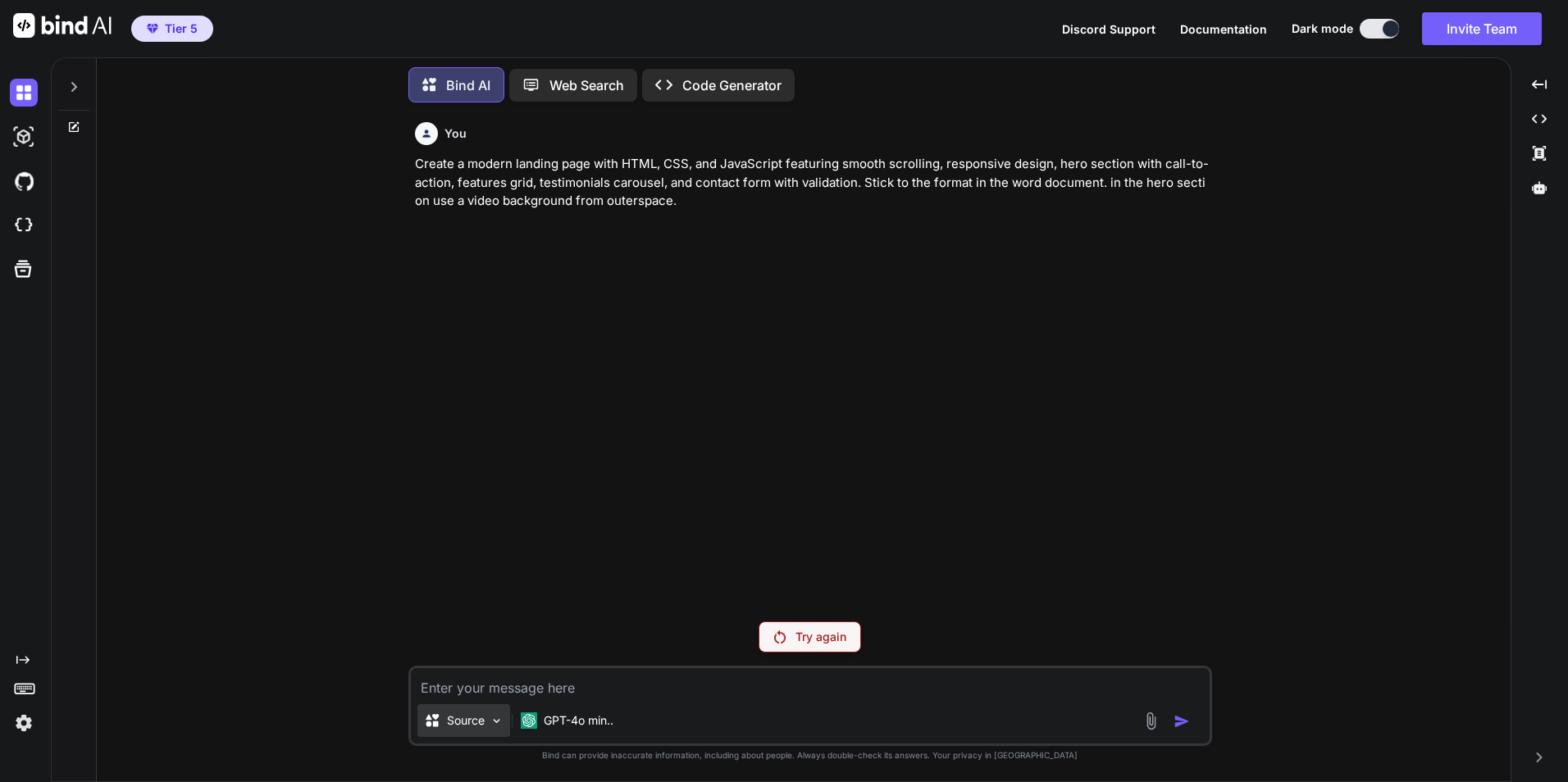
click at [478, 724] on p "Source" at bounding box center [466, 720] width 38 height 16
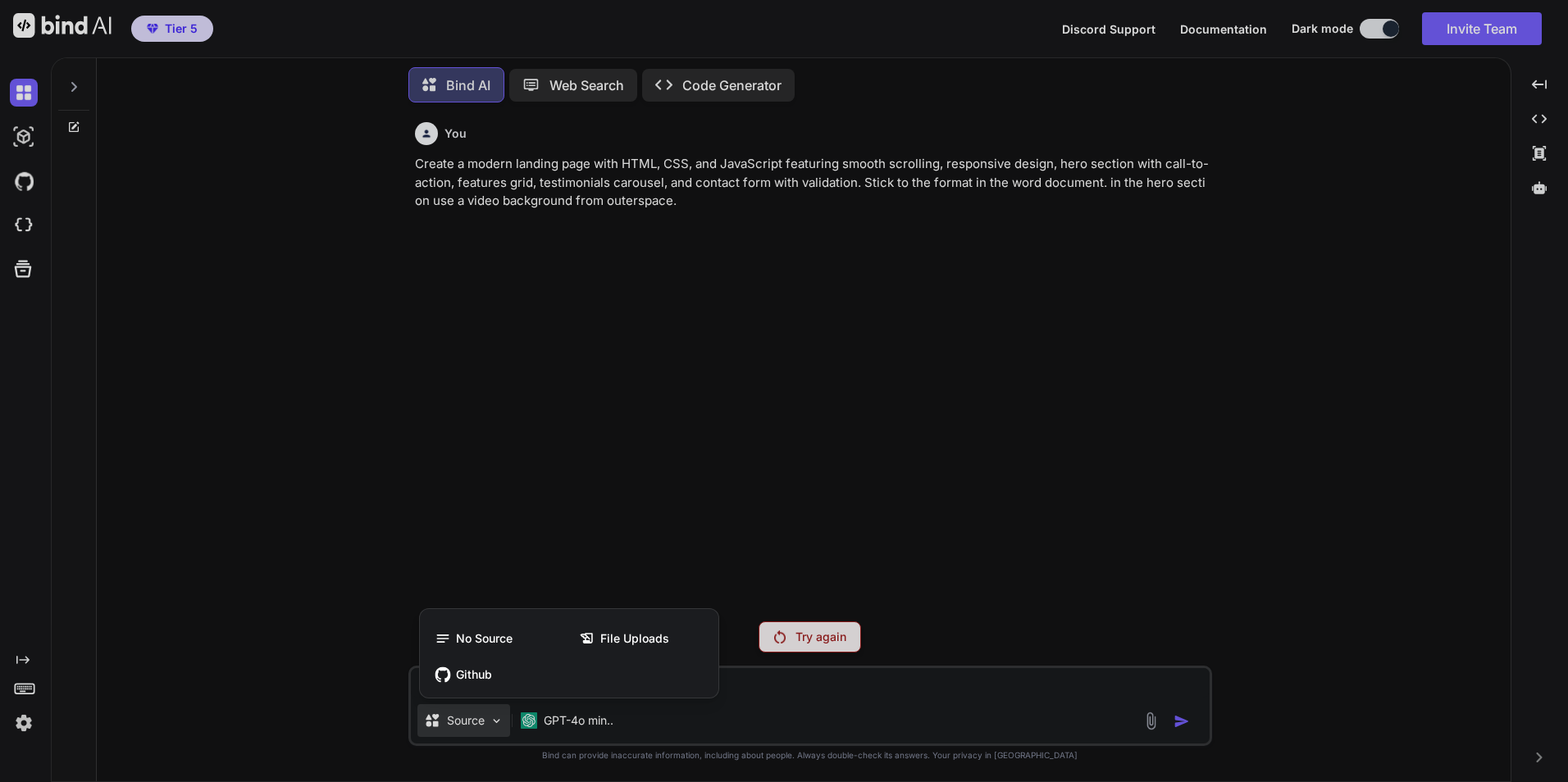
click at [539, 726] on div at bounding box center [784, 391] width 1568 height 782
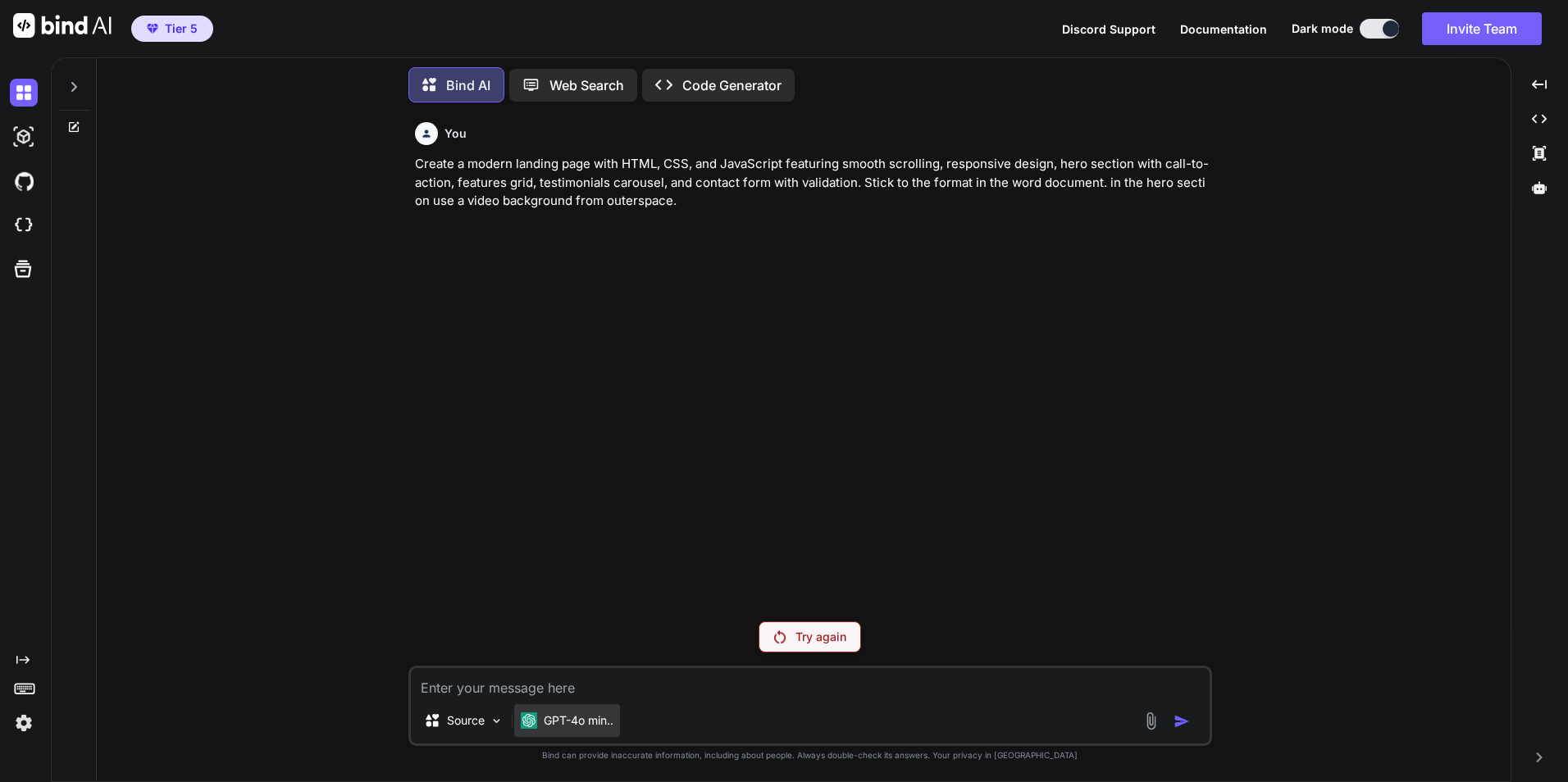
click at [542, 727] on div "GPT-4o min.." at bounding box center [567, 720] width 92 height 16
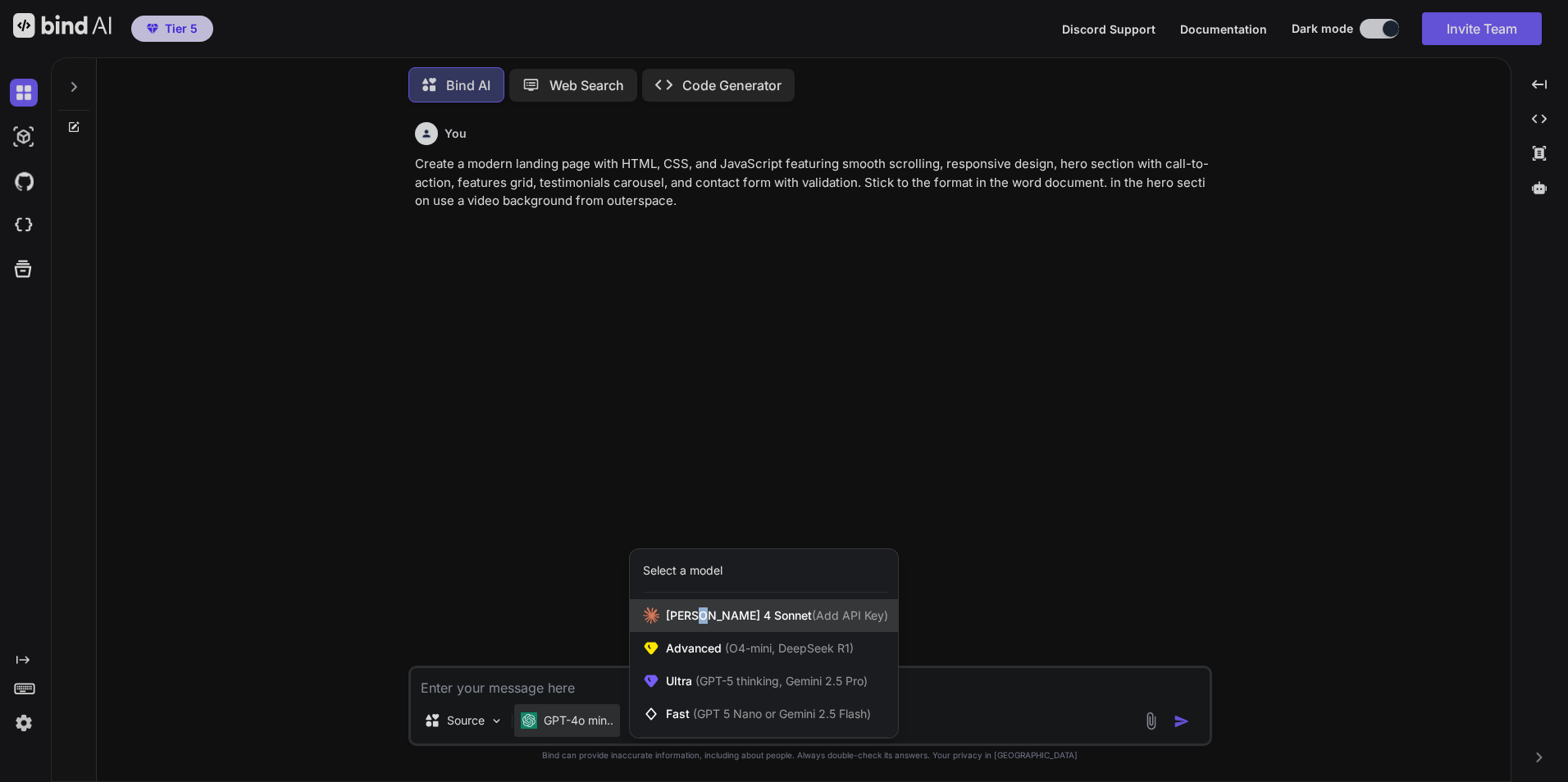
click at [705, 617] on span "[PERSON_NAME] 4 Sonnet (Add API Key)" at bounding box center [777, 616] width 223 height 16
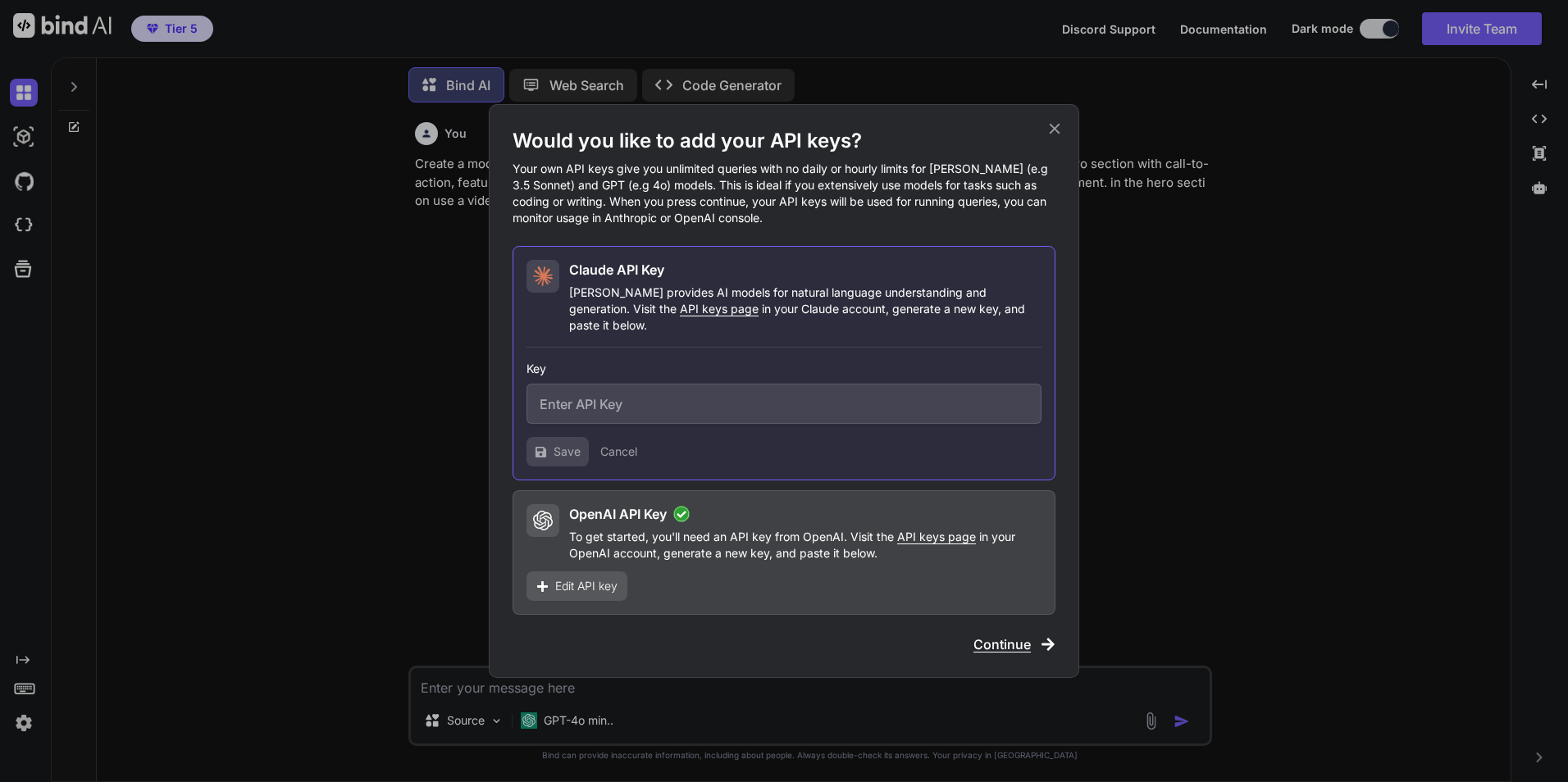
click at [661, 279] on h2 "Claude API Key" at bounding box center [617, 269] width 95 height 20
click at [598, 578] on span "Edit API key" at bounding box center [586, 585] width 62 height 16
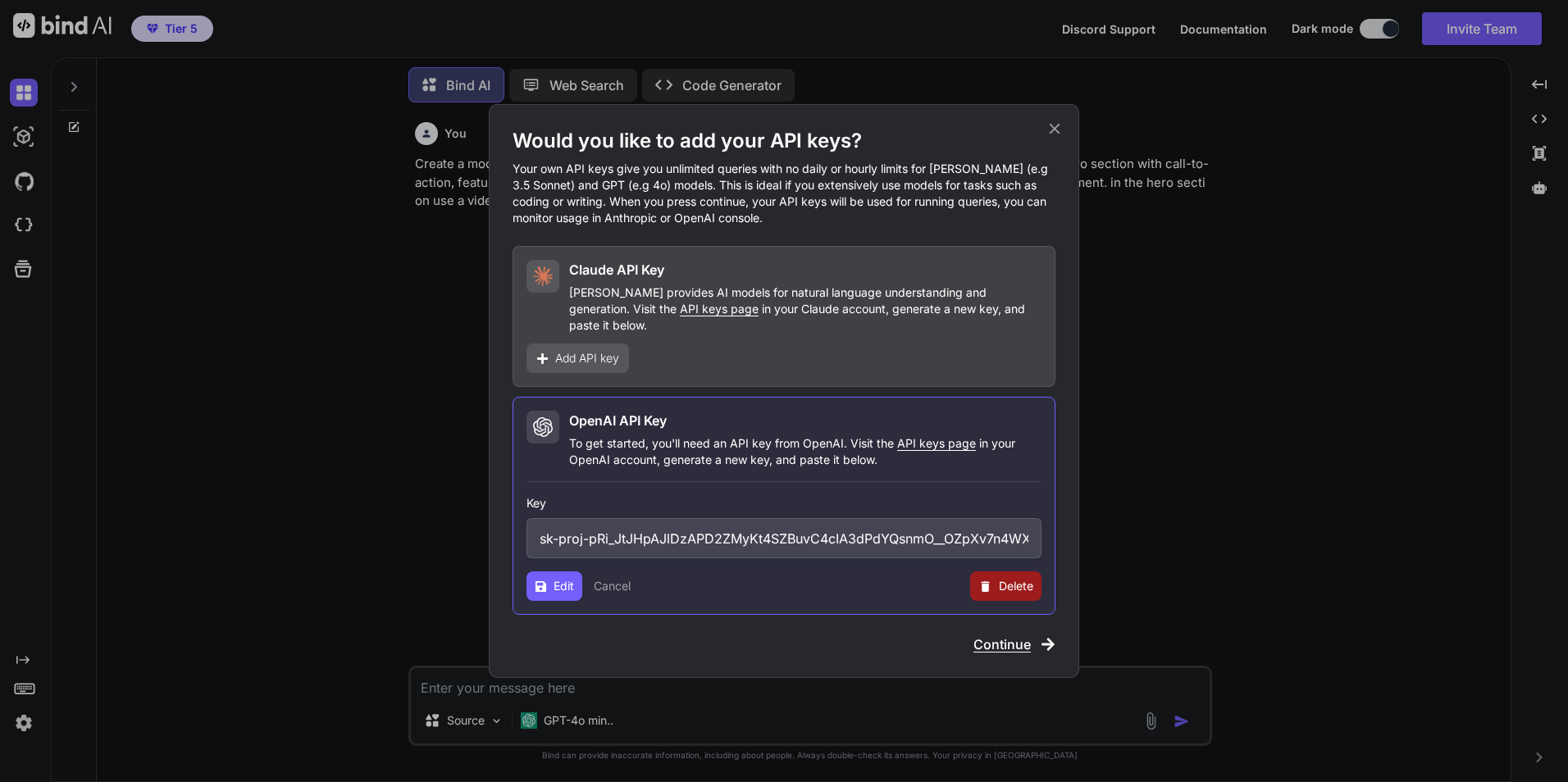
click at [991, 579] on icon at bounding box center [986, 586] width 14 height 14
click at [981, 578] on button "Delete" at bounding box center [973, 585] width 34 height 16
click at [963, 583] on button "Delete" at bounding box center [973, 585] width 34 height 16
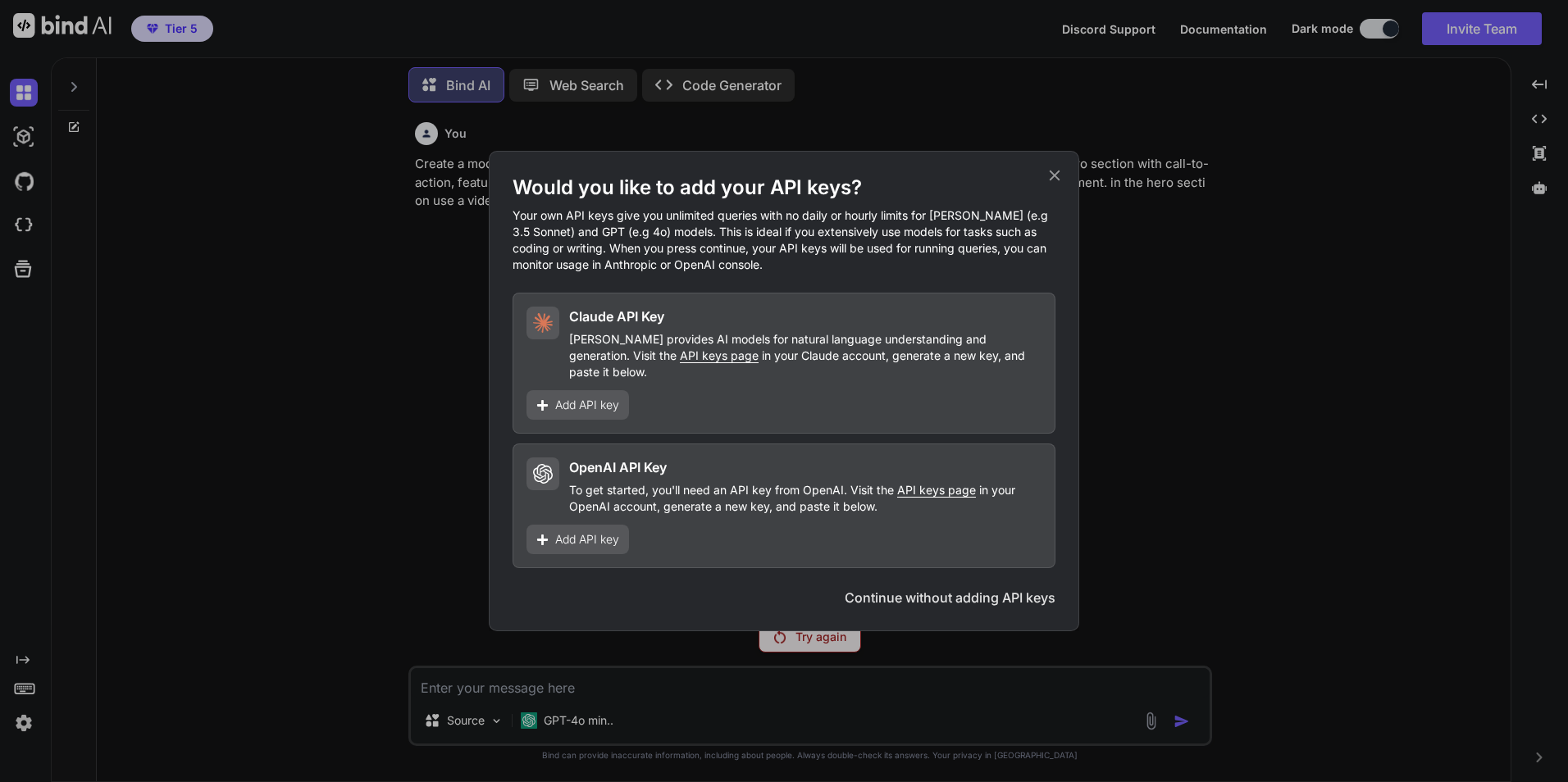
click at [1068, 175] on div "Would you like to add your API keys? Your own API keys give you unlimited queri…" at bounding box center [784, 391] width 591 height 480
click at [1052, 181] on icon at bounding box center [1055, 176] width 10 height 10
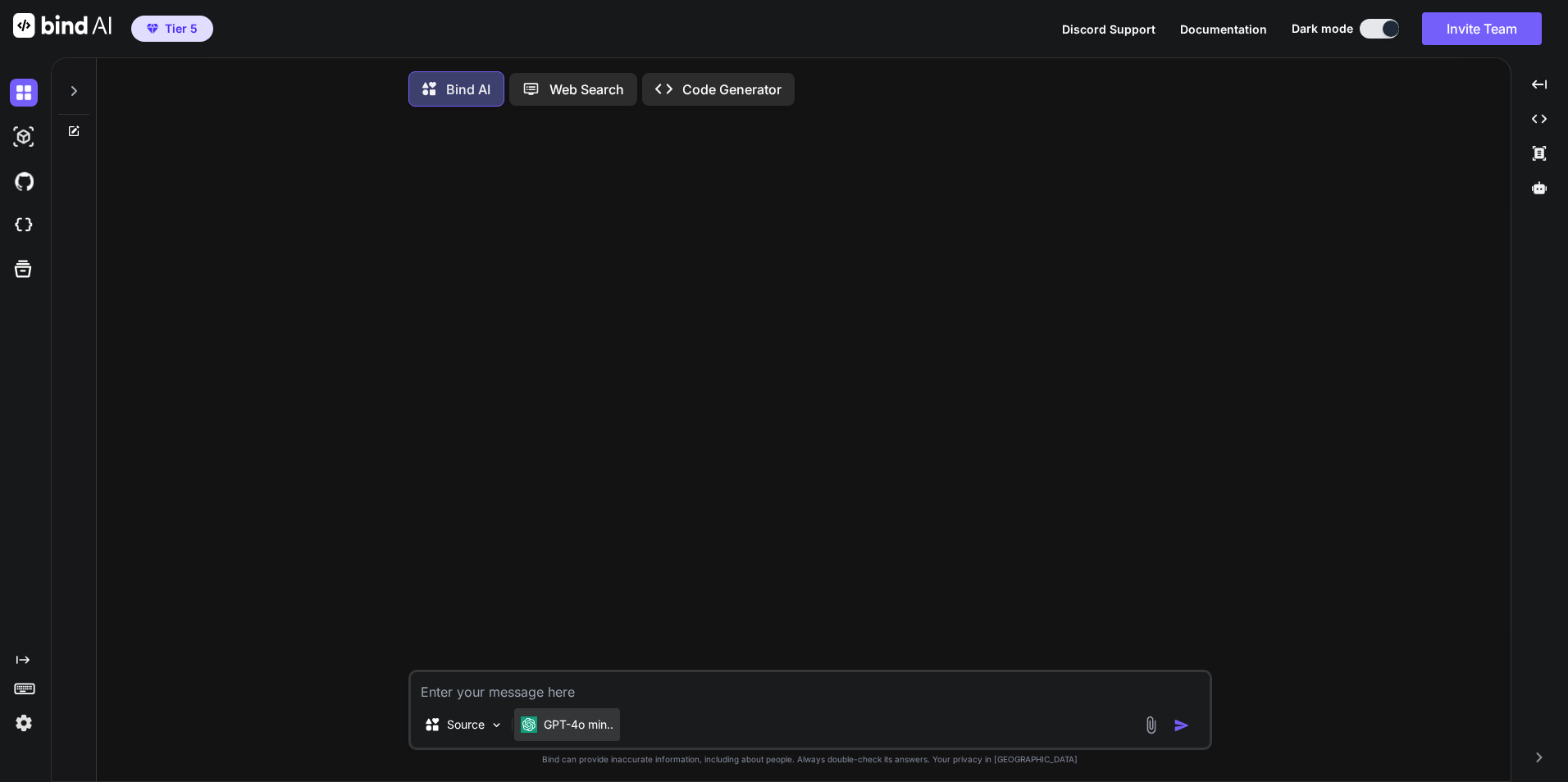
click at [549, 733] on p "GPT-4o min.." at bounding box center [579, 724] width 70 height 16
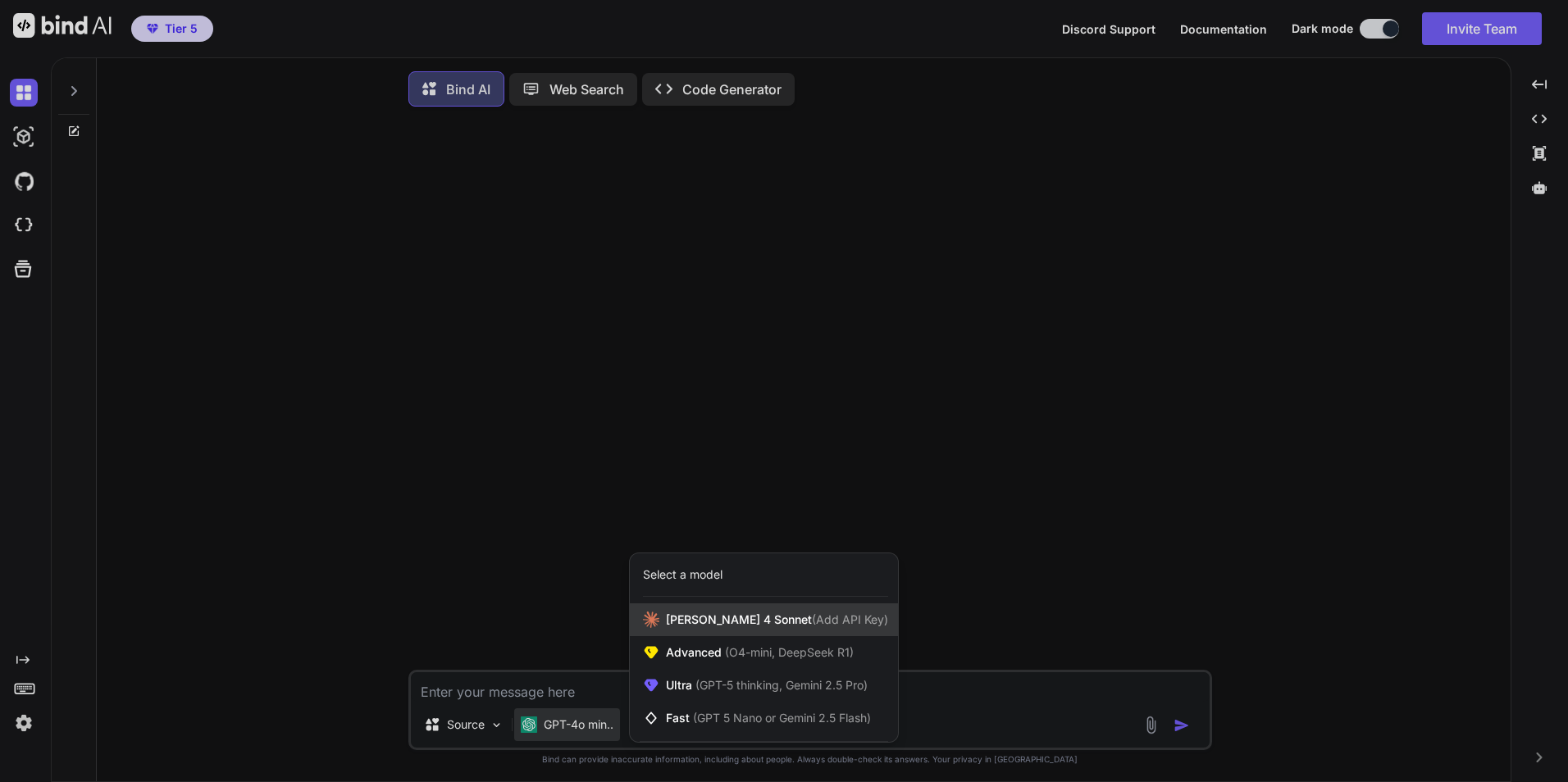
click at [712, 635] on div "[PERSON_NAME] 4 Sonnet (Add API Key)" at bounding box center [763, 620] width 268 height 33
type textarea "x"
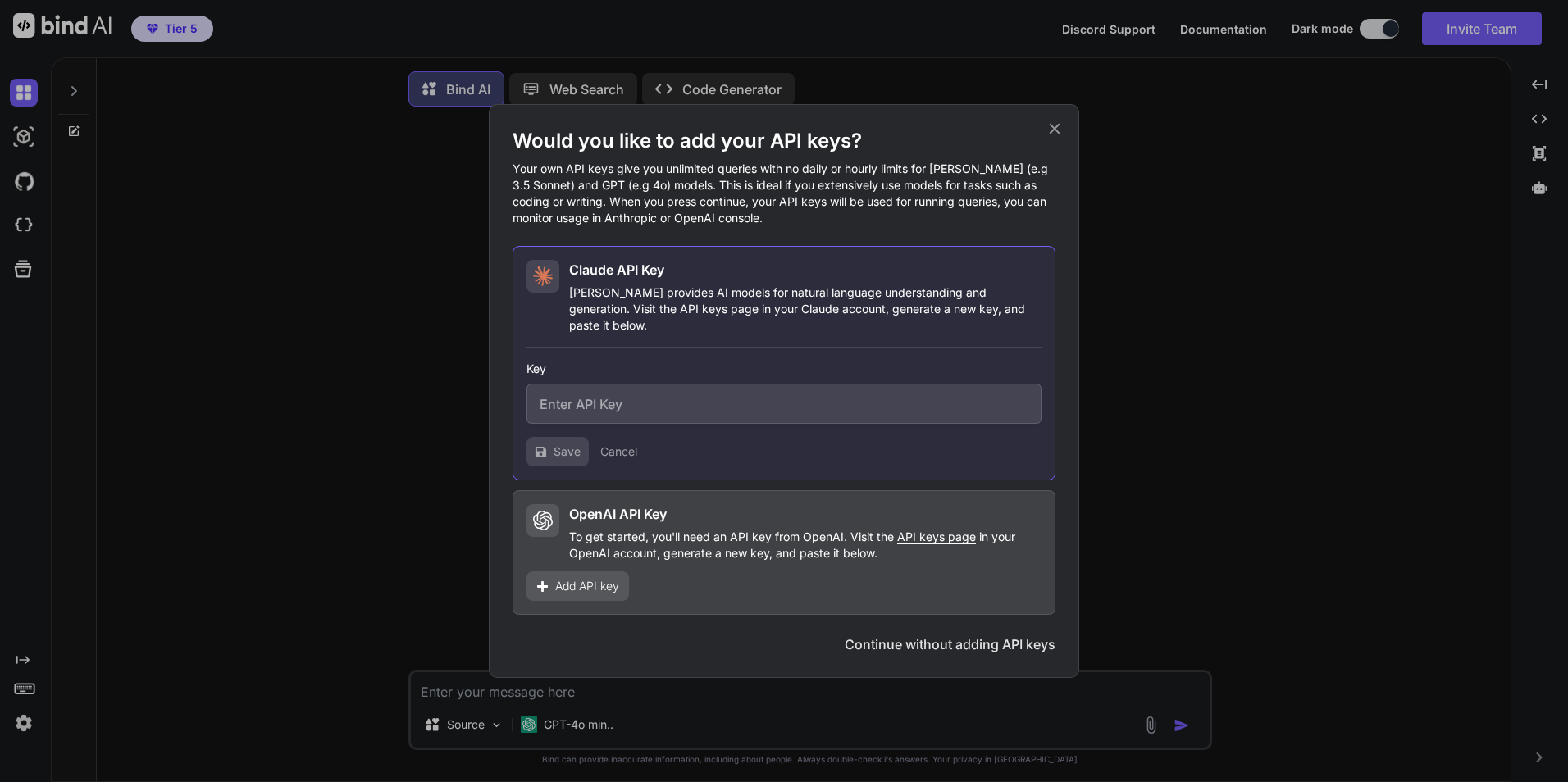
click at [1058, 135] on icon at bounding box center [1055, 129] width 10 height 10
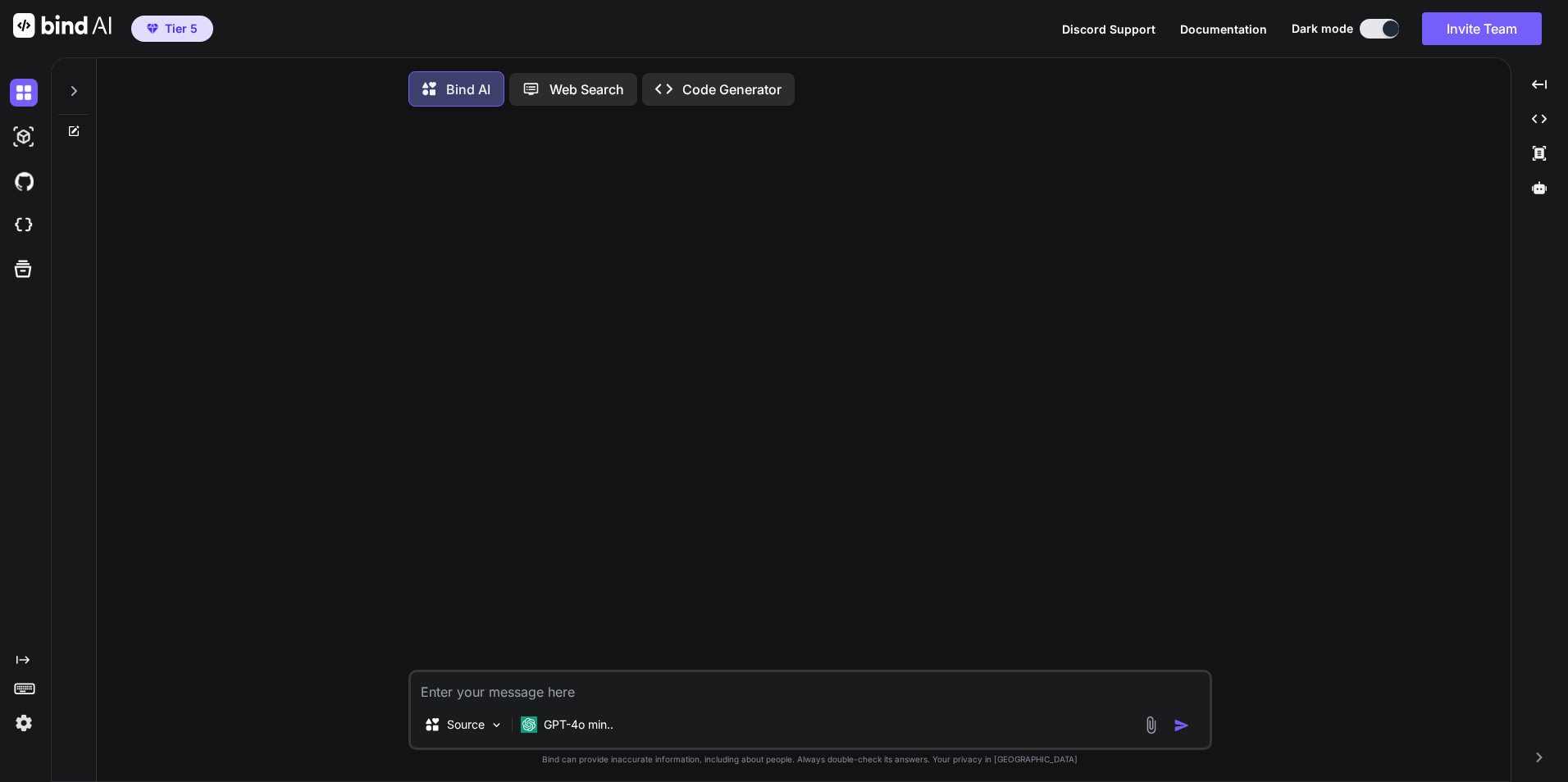
click at [475, 700] on textarea at bounding box center [810, 687] width 799 height 29
type textarea "h"
type textarea "x"
type textarea "he"
type textarea "x"
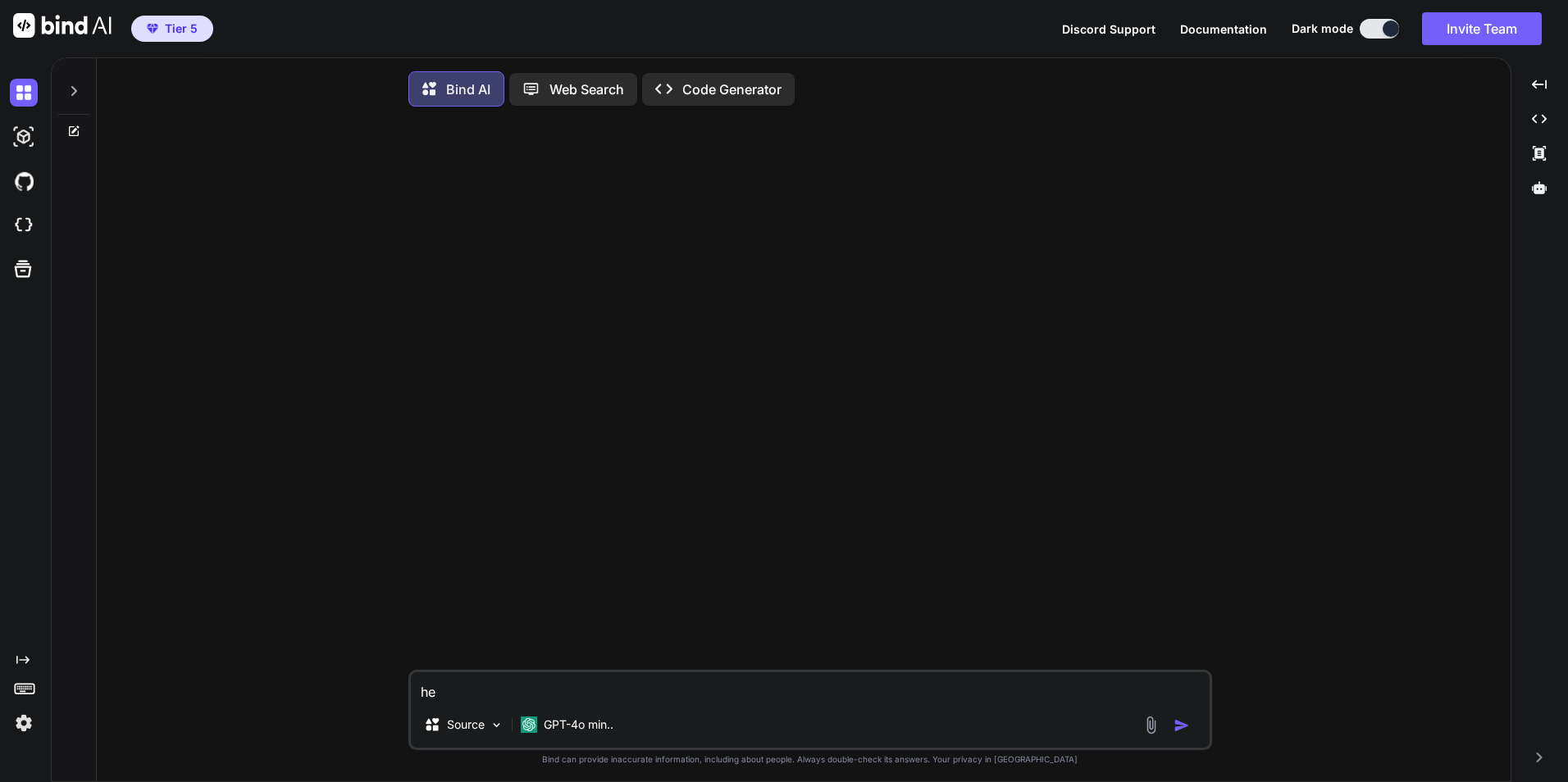
type textarea "hel"
type textarea "x"
type textarea "helo"
type textarea "x"
type textarea "hel"
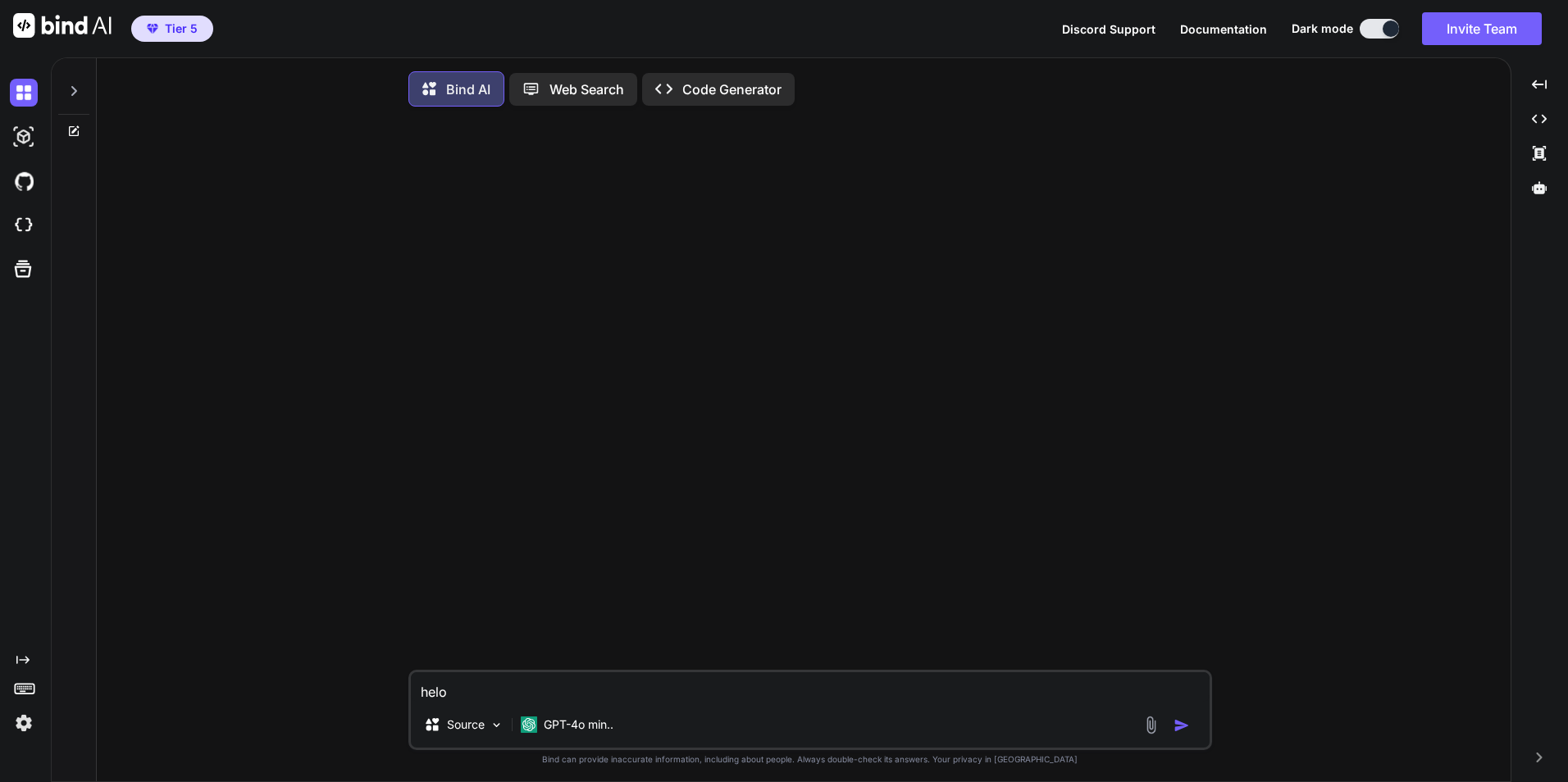
type textarea "x"
type textarea "hell"
type textarea "x"
type textarea "hello"
type textarea "x"
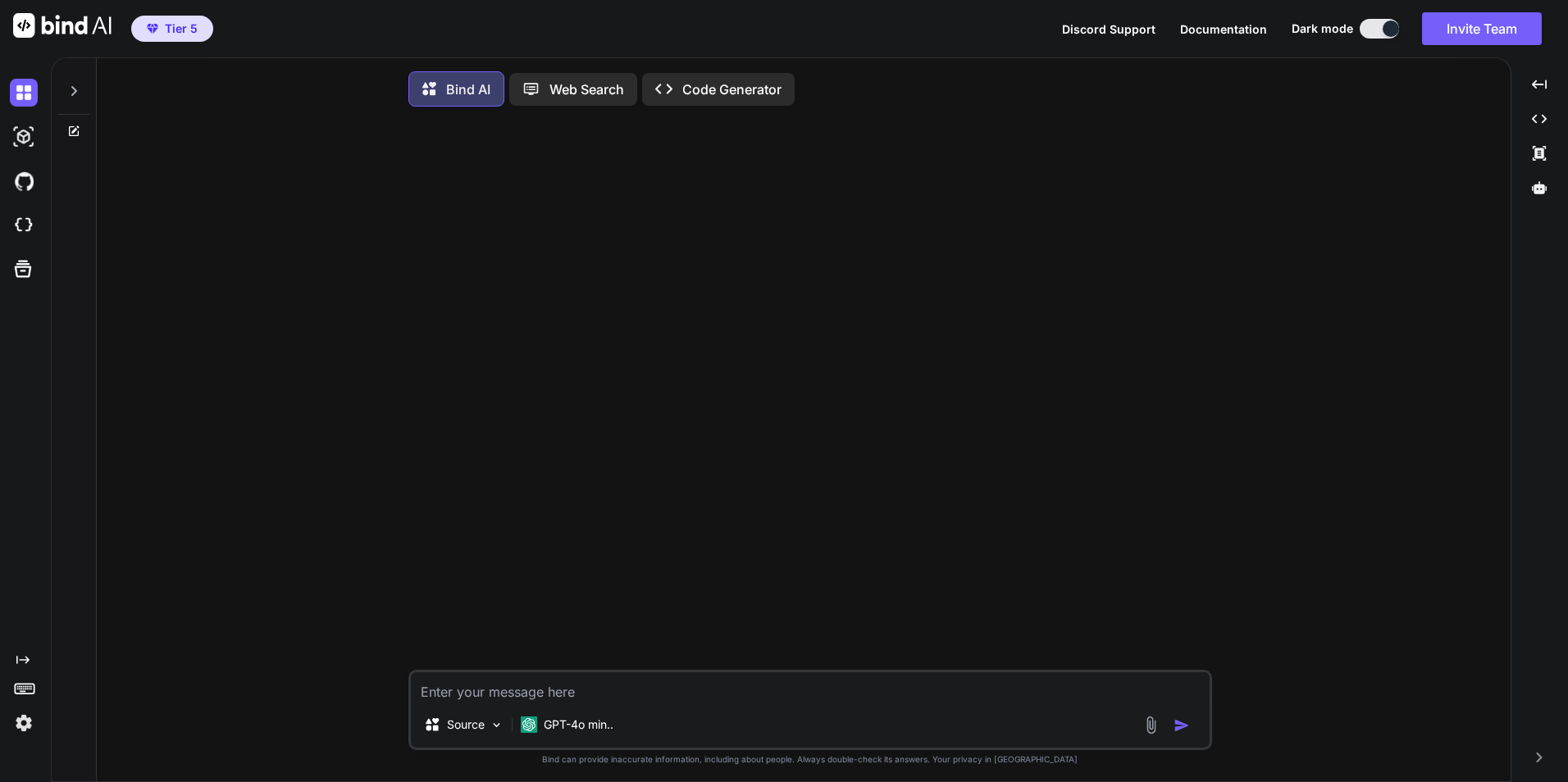
scroll to position [9, 0]
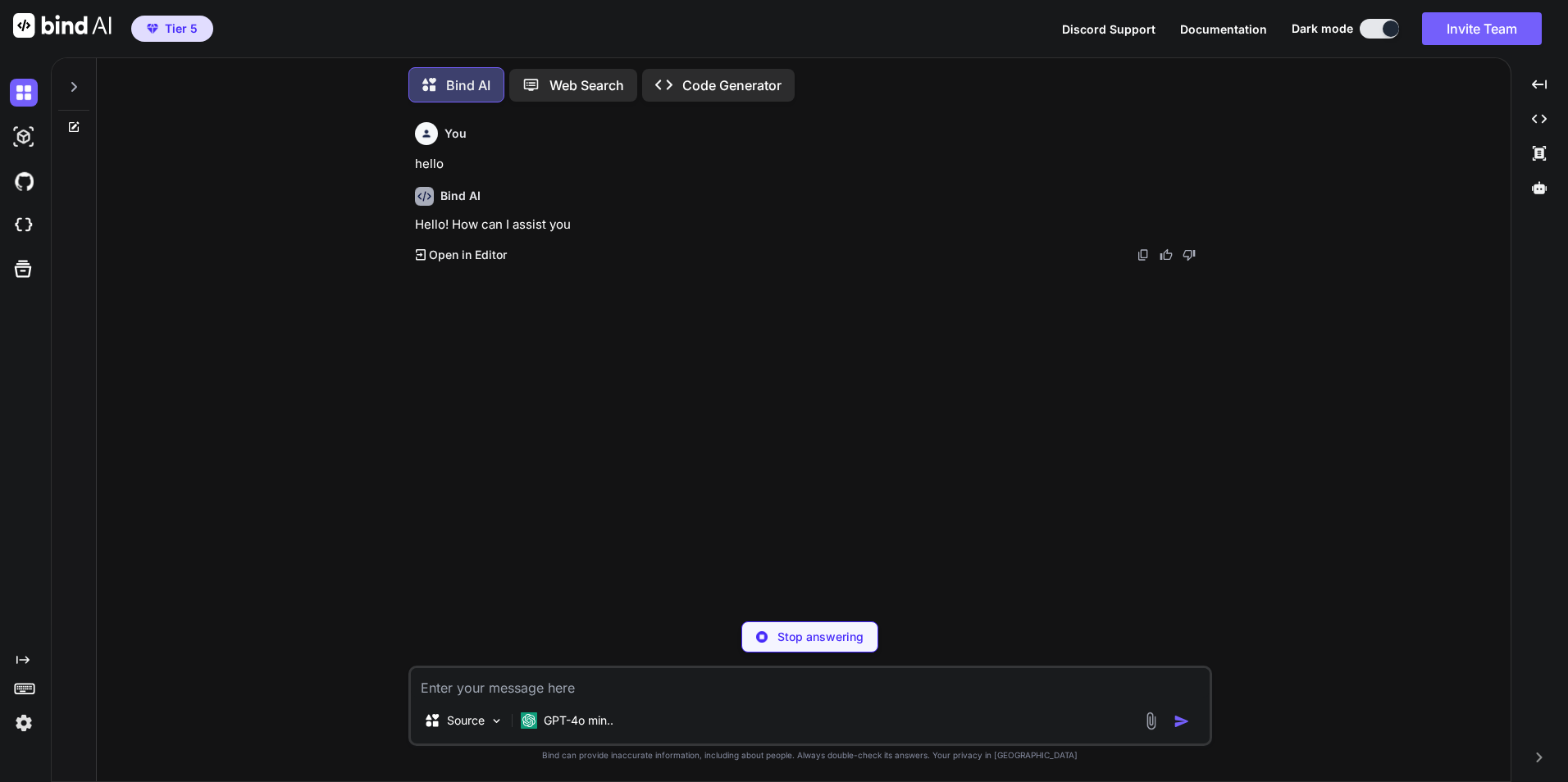
type textarea "x"
